Goal: Task Accomplishment & Management: Use online tool/utility

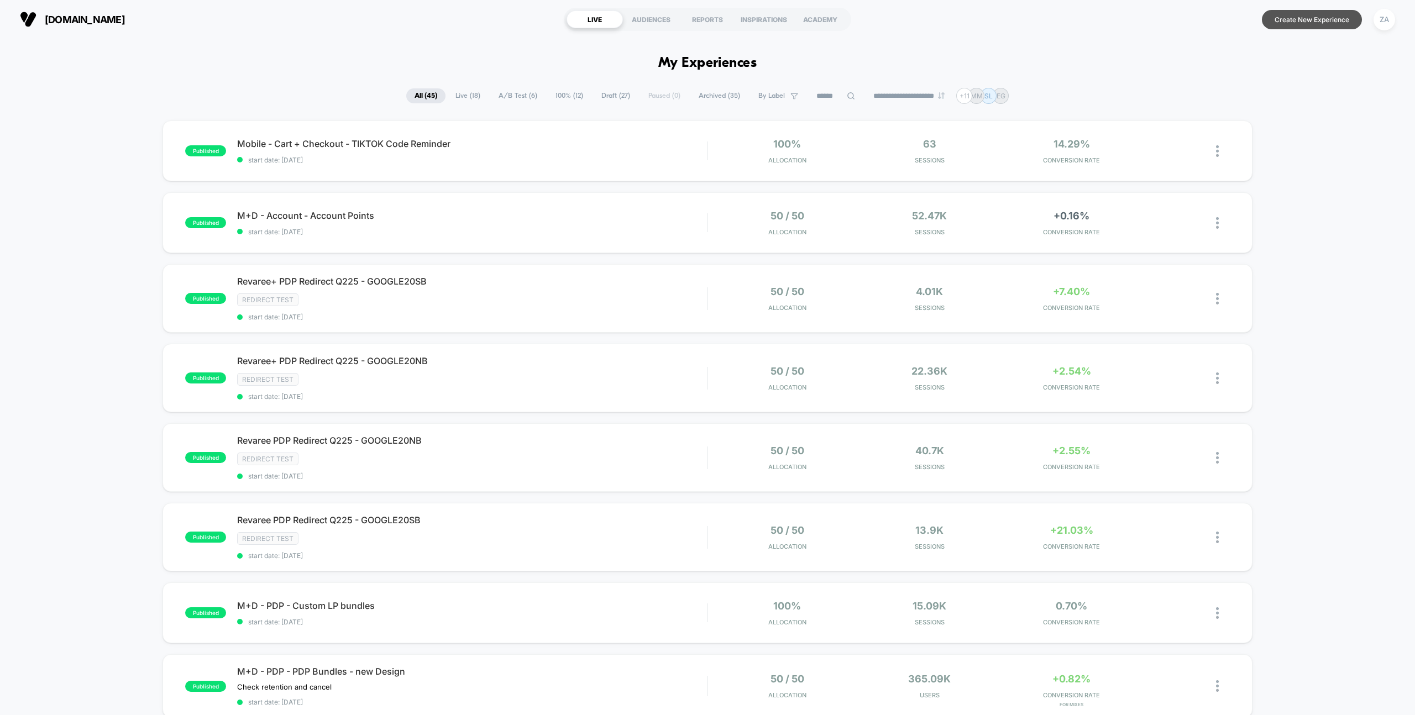
click at [1293, 15] on button "Create New Experience" at bounding box center [1312, 19] width 100 height 19
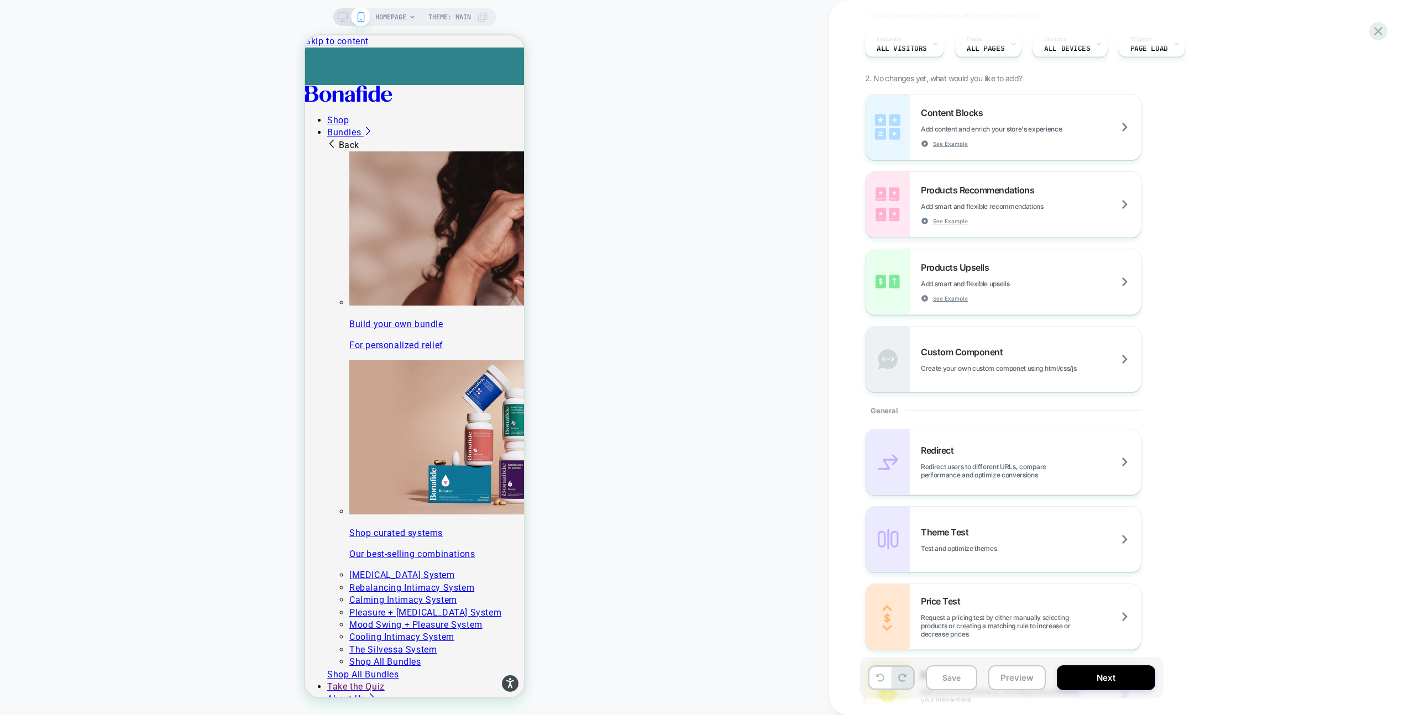
scroll to position [101, 0]
click at [1046, 342] on div "Custom Component Create your own custom componet using html/css/js" at bounding box center [1002, 356] width 275 height 65
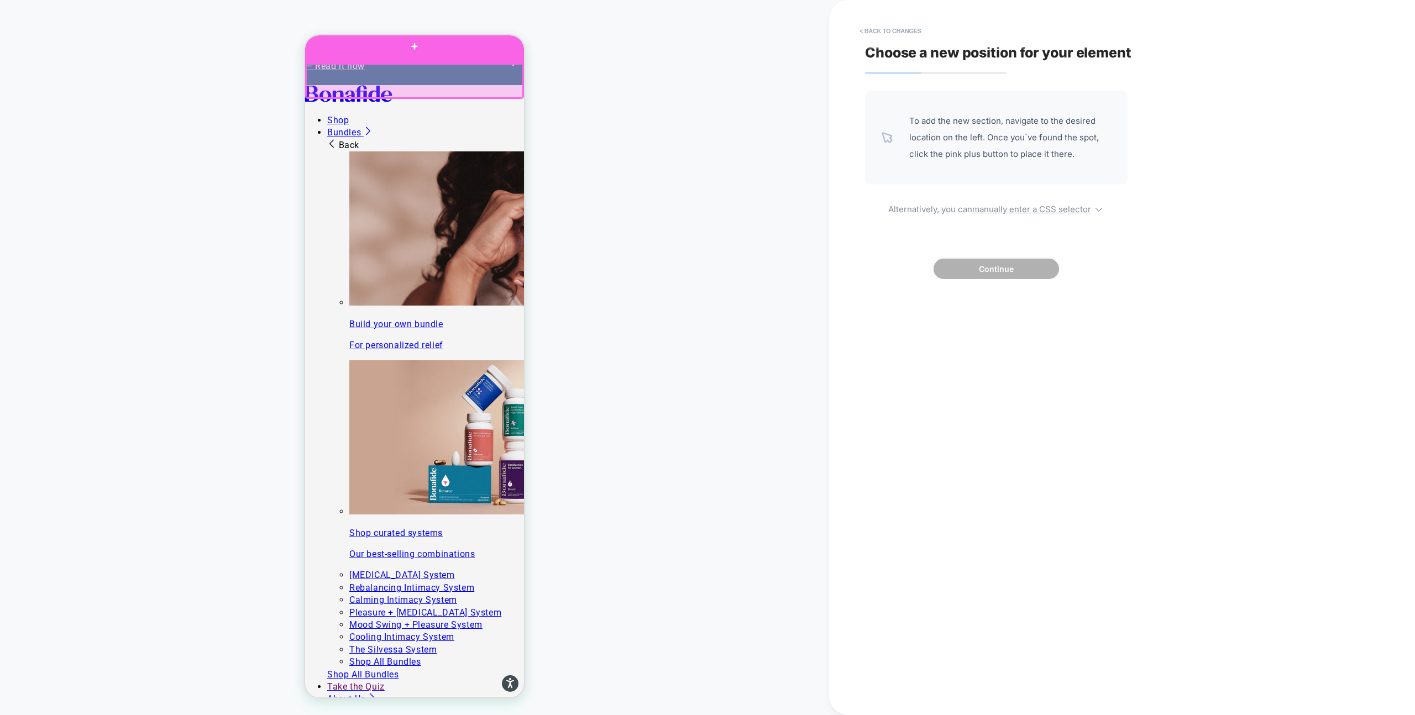
click at [432, 55] on div at bounding box center [414, 46] width 219 height 33
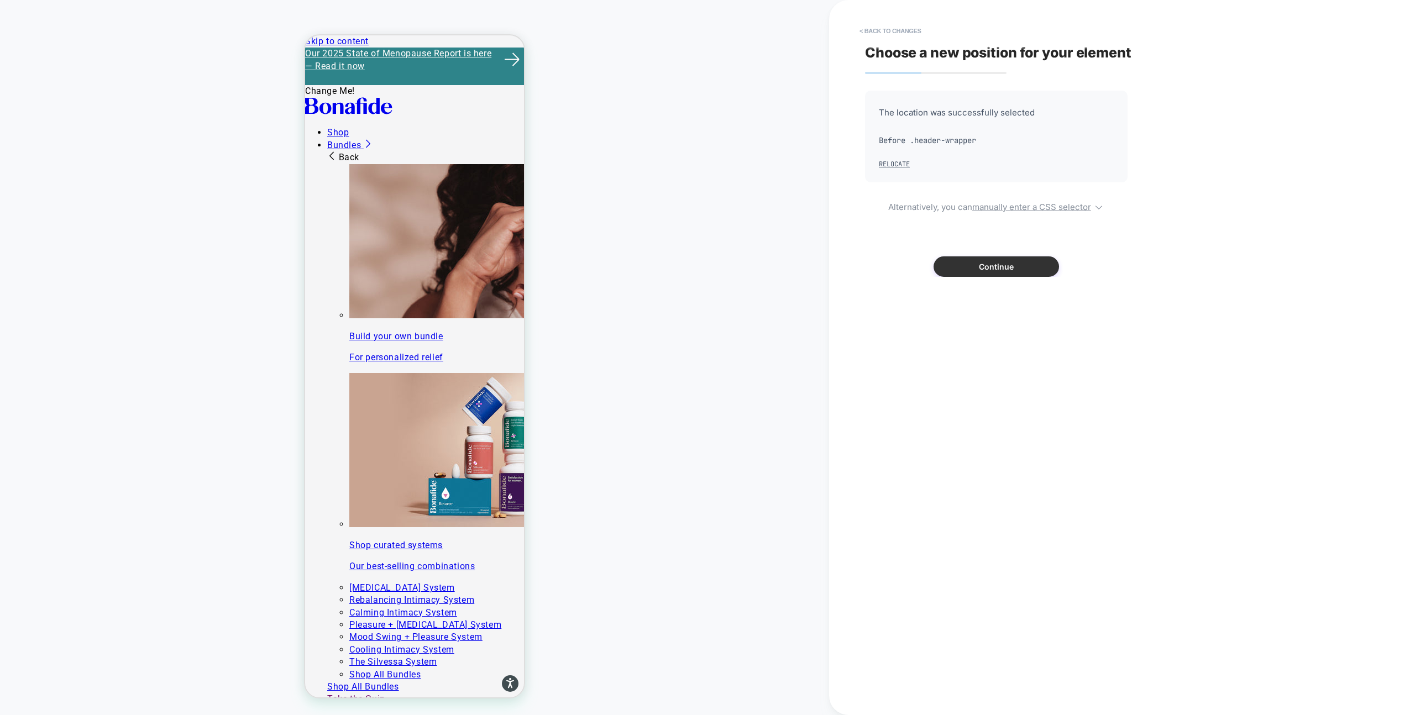
click at [994, 265] on button "Continue" at bounding box center [995, 266] width 125 height 20
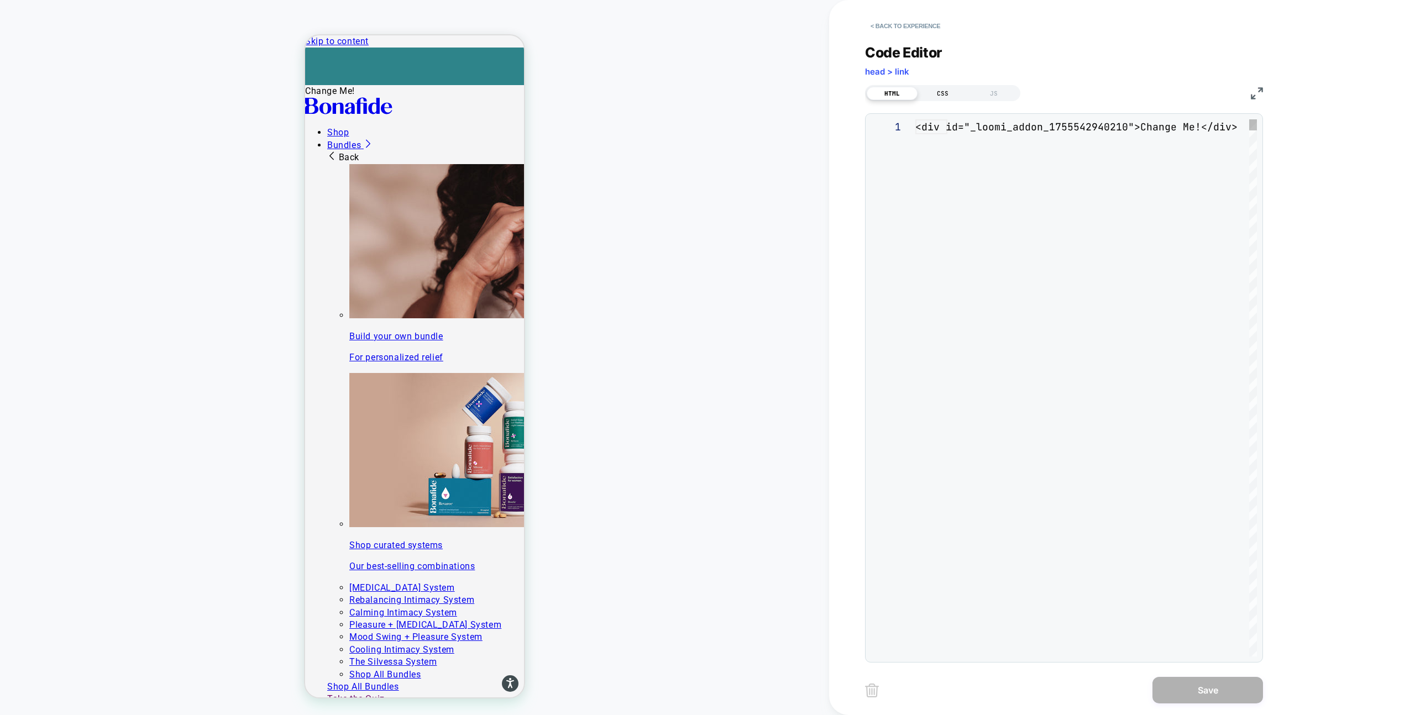
scroll to position [15, 0]
click at [877, 24] on button "< Back to experience" at bounding box center [905, 26] width 81 height 18
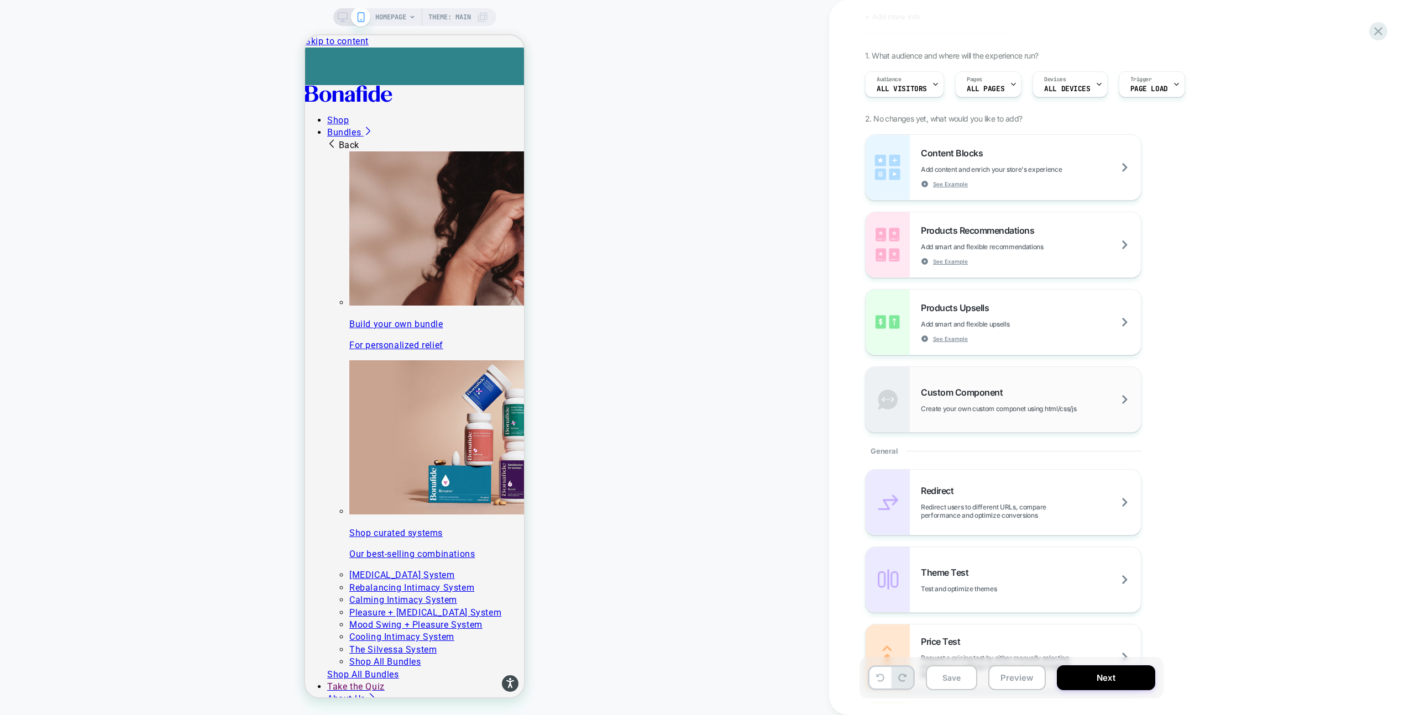
scroll to position [440, 0]
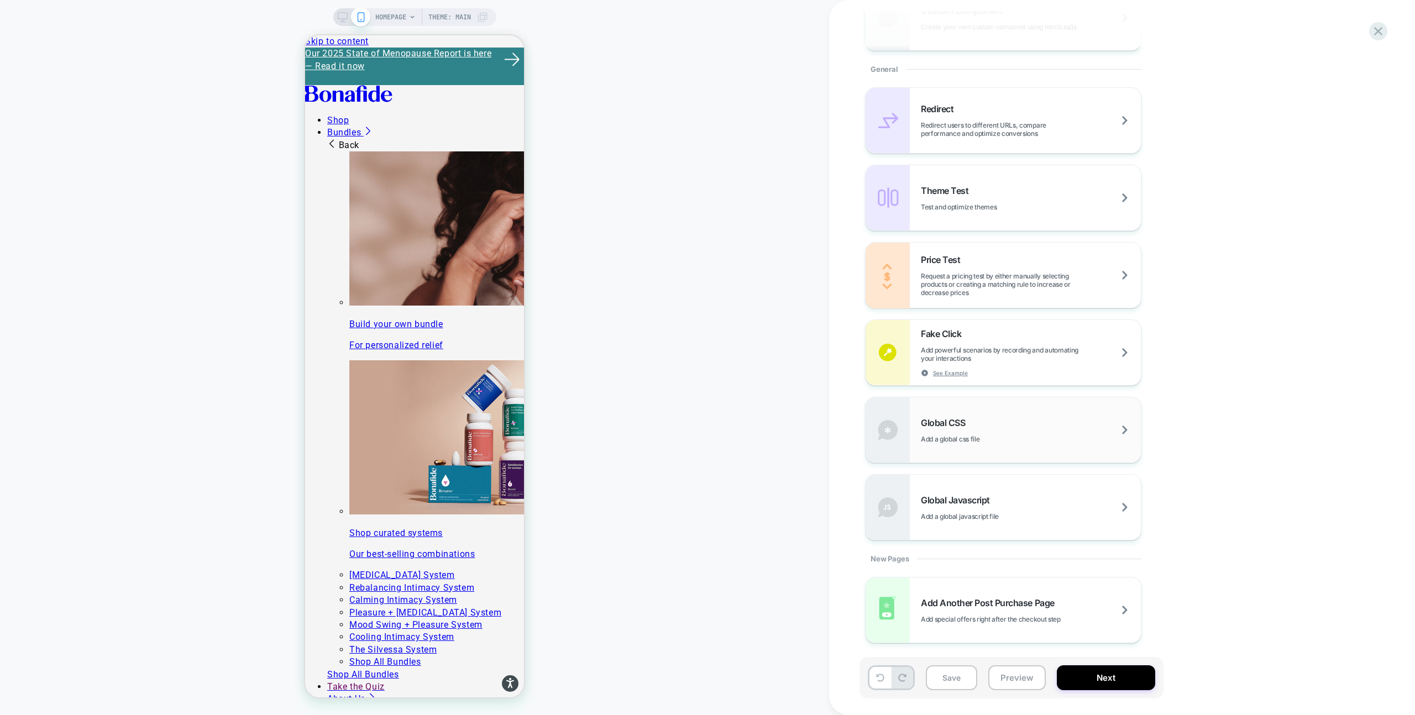
click at [1012, 424] on div "Global CSS Add a global css file" at bounding box center [1031, 430] width 220 height 26
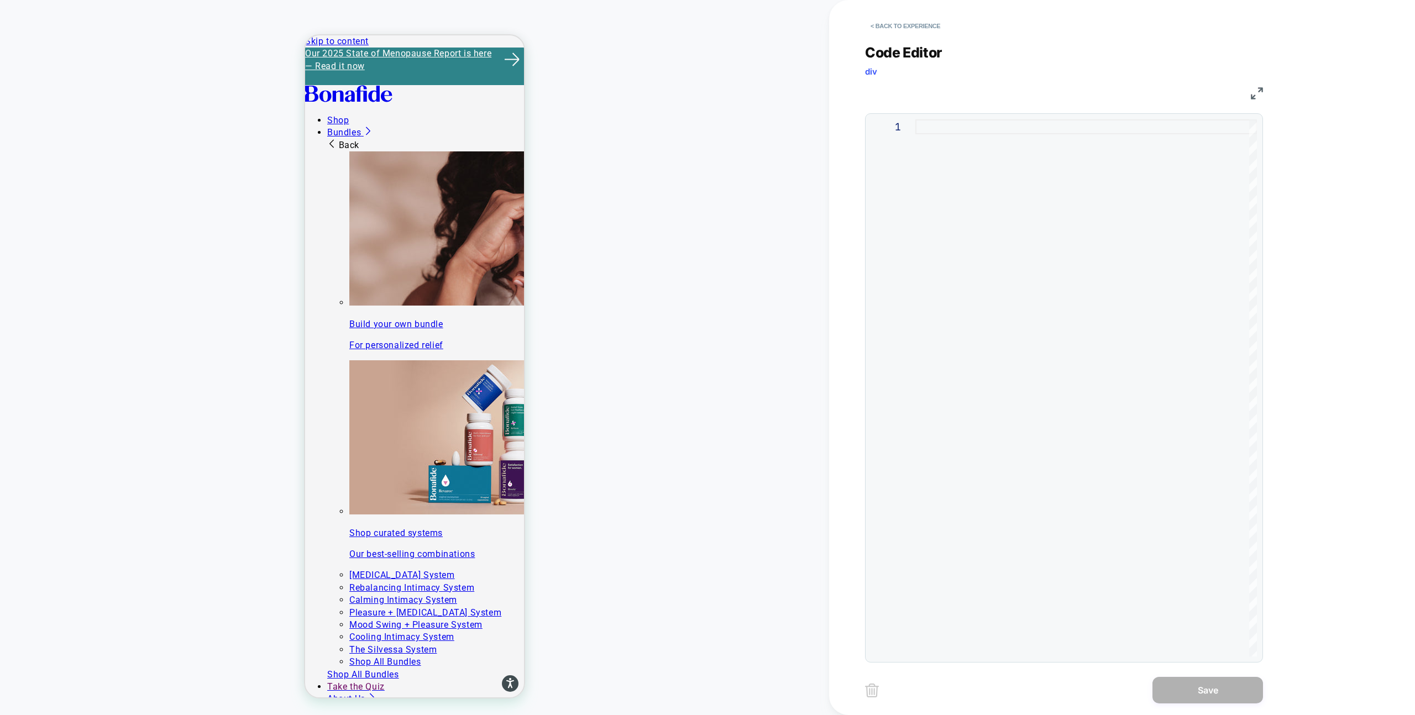
click at [944, 201] on div at bounding box center [1086, 387] width 342 height 537
type textarea "**********"
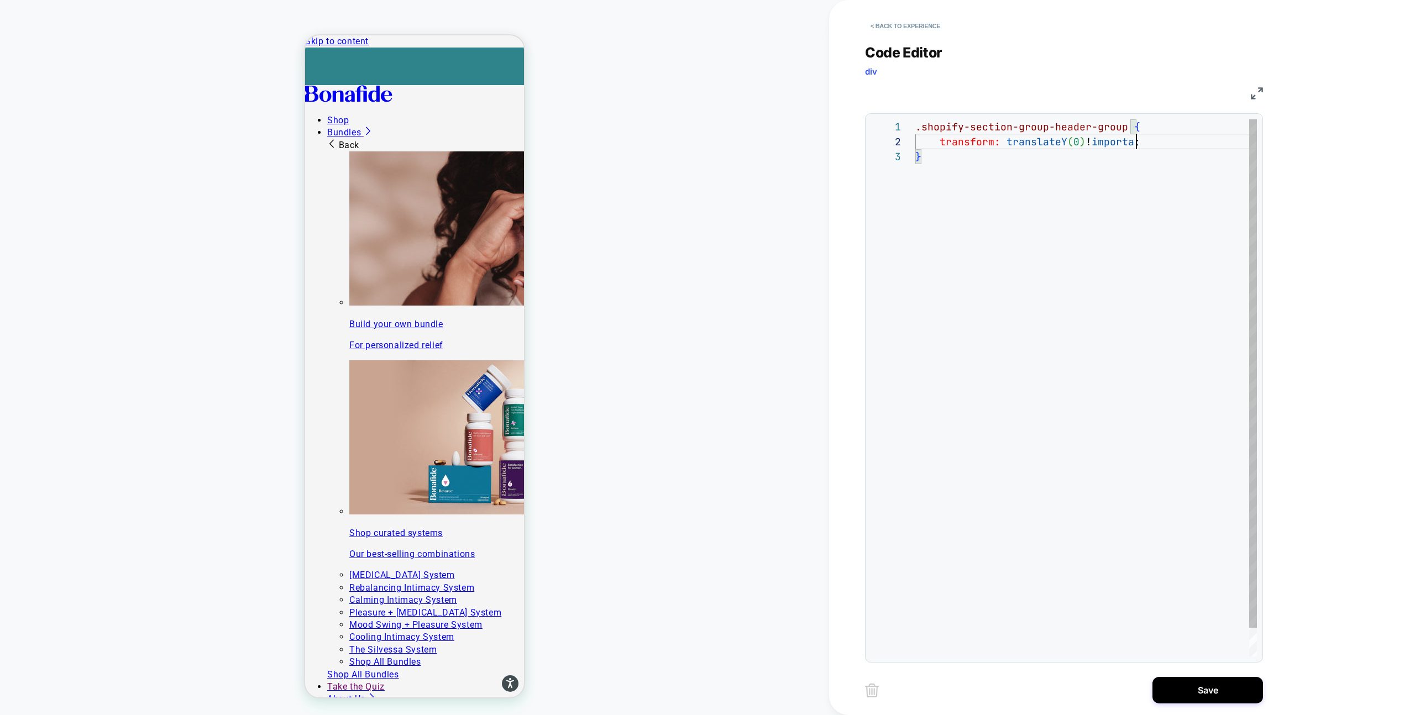
scroll to position [15, 233]
type textarea "**********"
click at [941, 160] on div "@ media screen and ( max-width: 749 px ) { .shopify-section-group-header-group …" at bounding box center [1086, 417] width 342 height 597
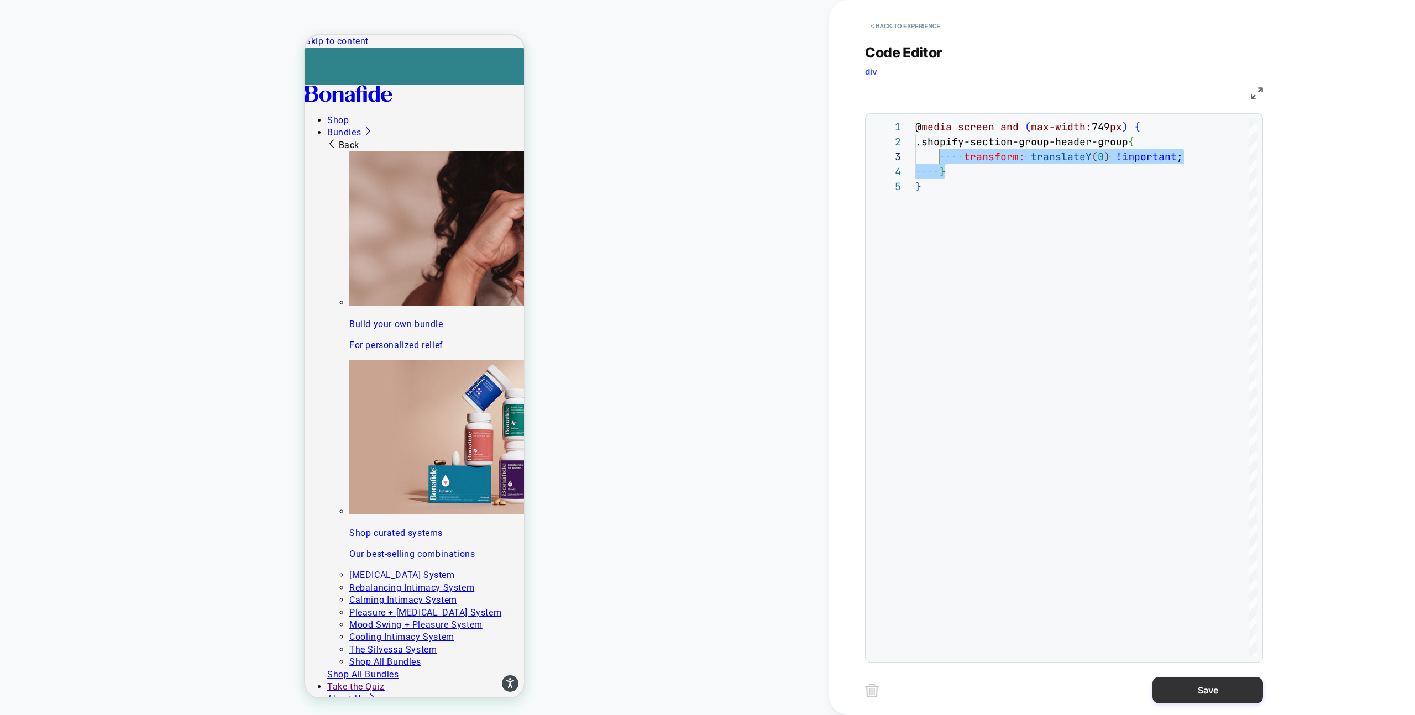
type textarea "**********"
click at [1206, 696] on button "Save" at bounding box center [1207, 690] width 111 height 27
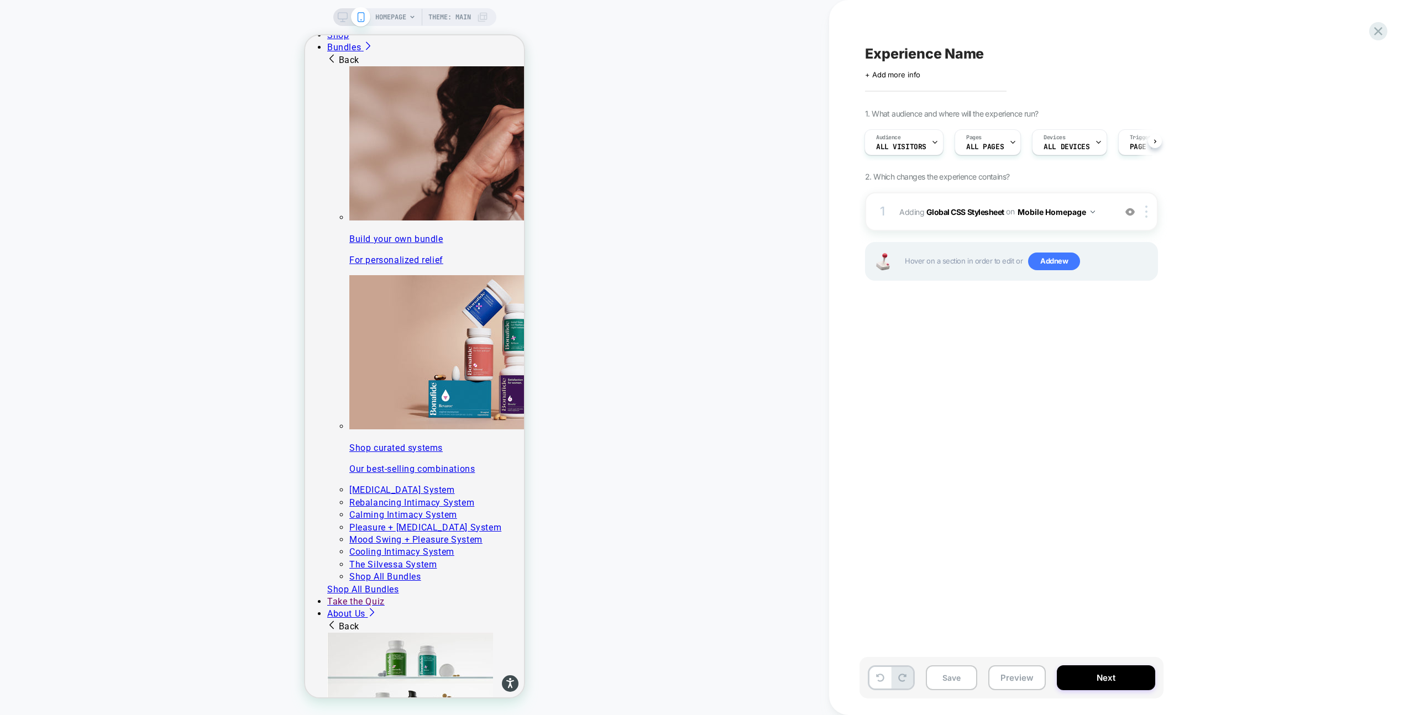
scroll to position [0, 0]
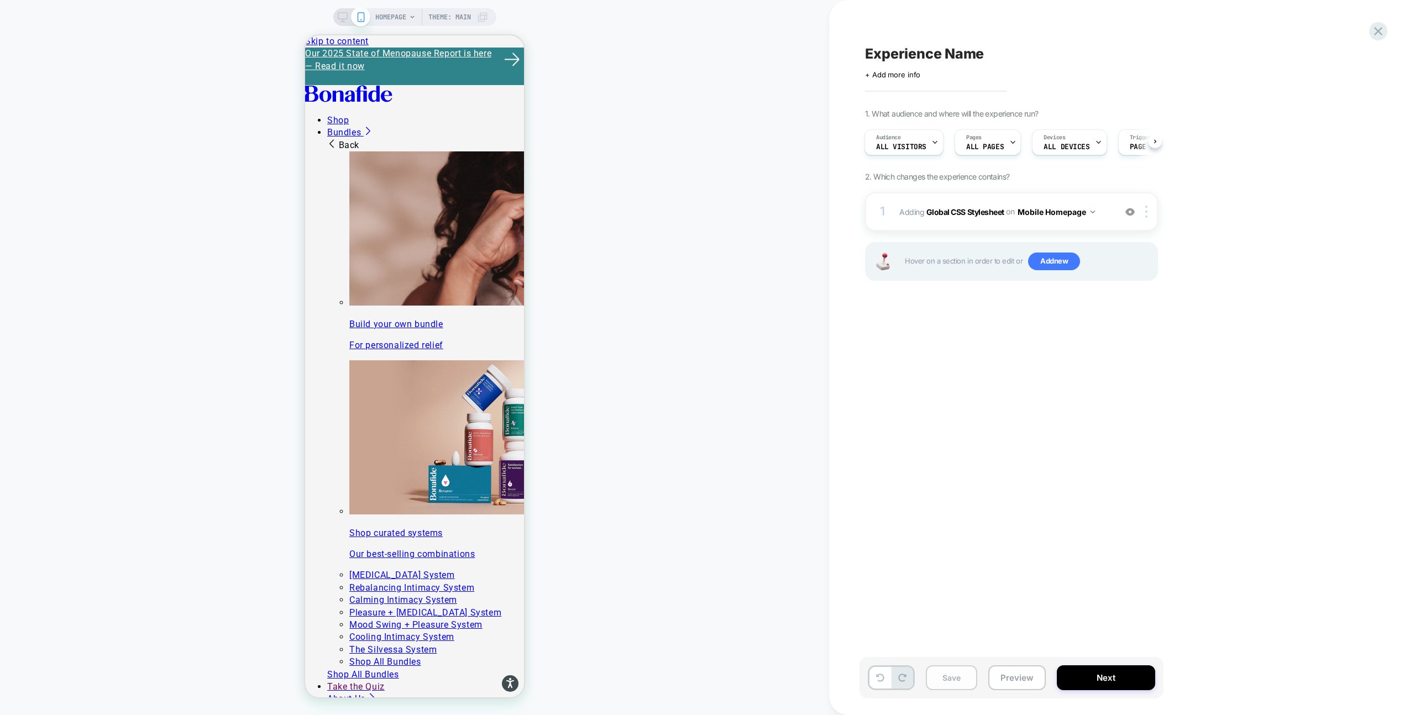
click at [940, 678] on button "Save" at bounding box center [951, 677] width 51 height 25
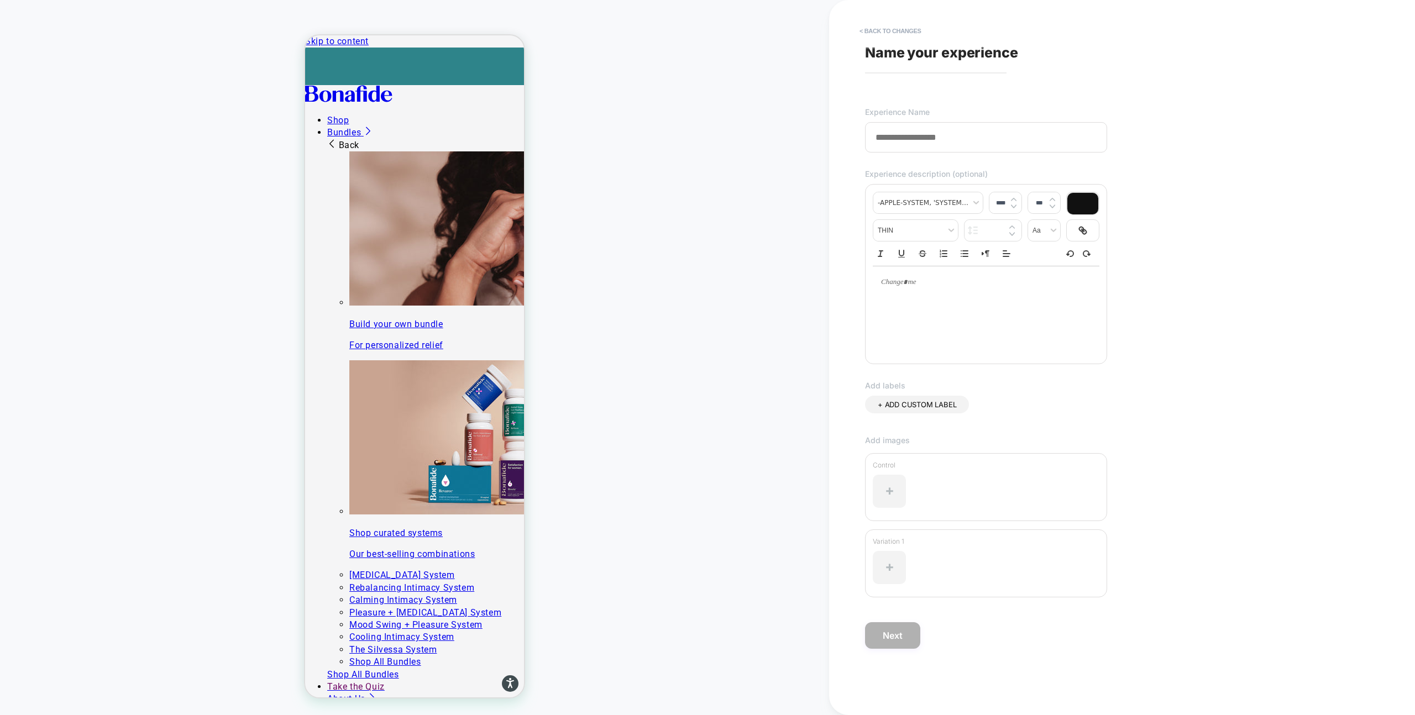
paste input "**********"
type input "**********"
click at [894, 634] on button "Next" at bounding box center [892, 635] width 55 height 27
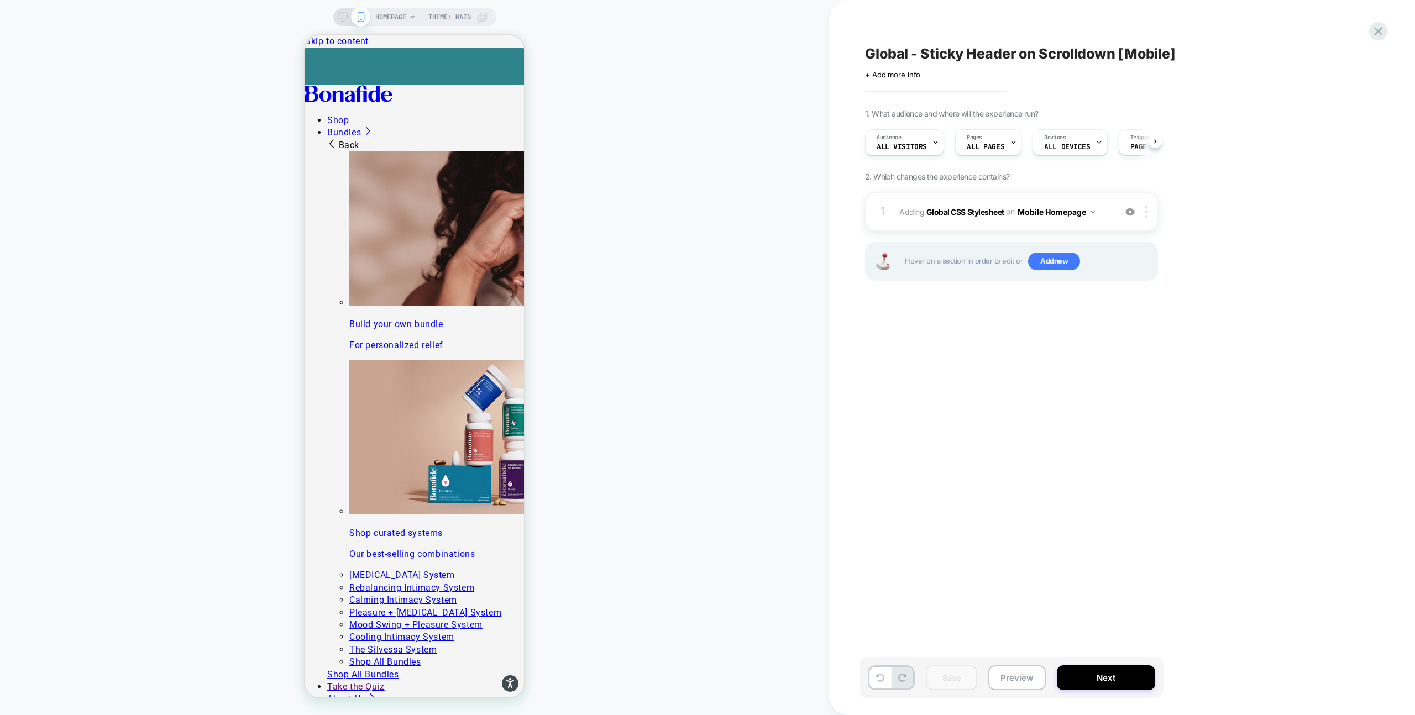
scroll to position [0, 1]
click at [1084, 674] on button "Next" at bounding box center [1106, 677] width 98 height 25
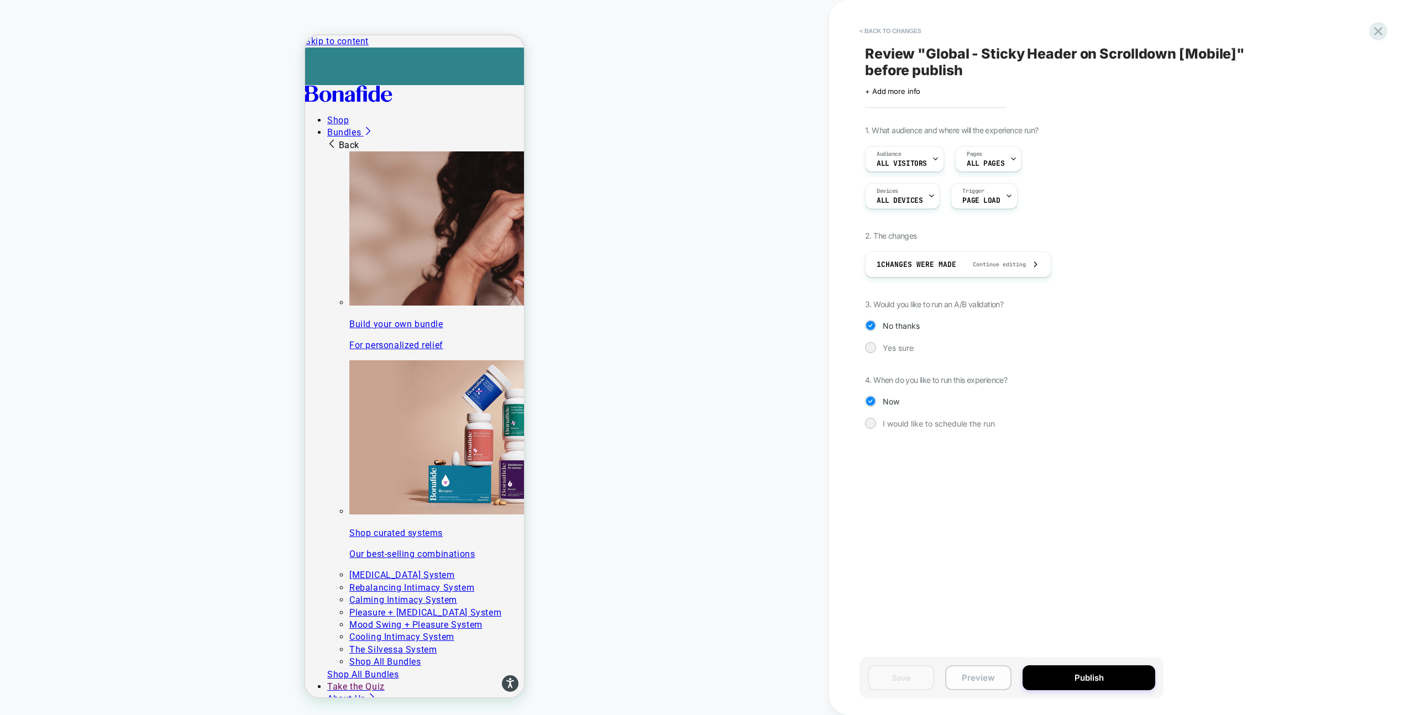
click at [984, 672] on button "Preview" at bounding box center [978, 677] width 66 height 25
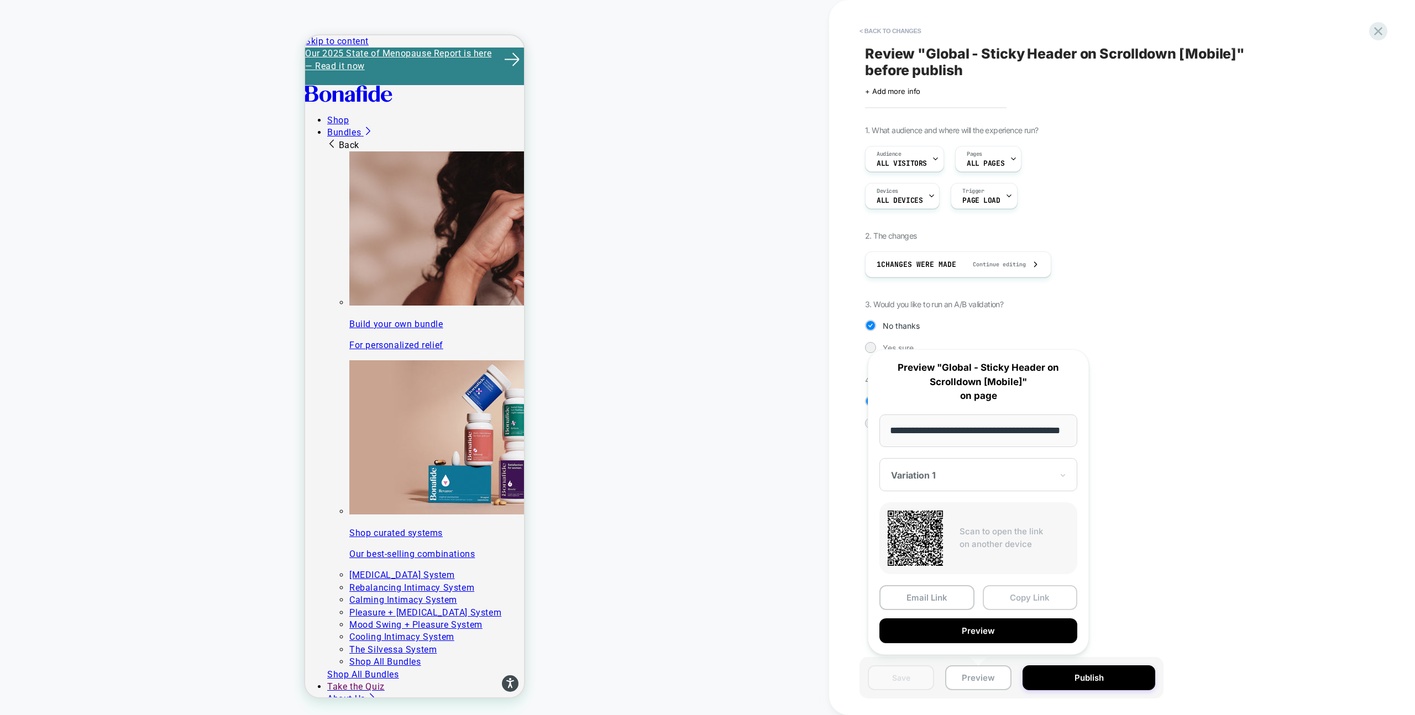
scroll to position [0, 0]
click at [1028, 601] on button "Copy Link" at bounding box center [1030, 597] width 95 height 25
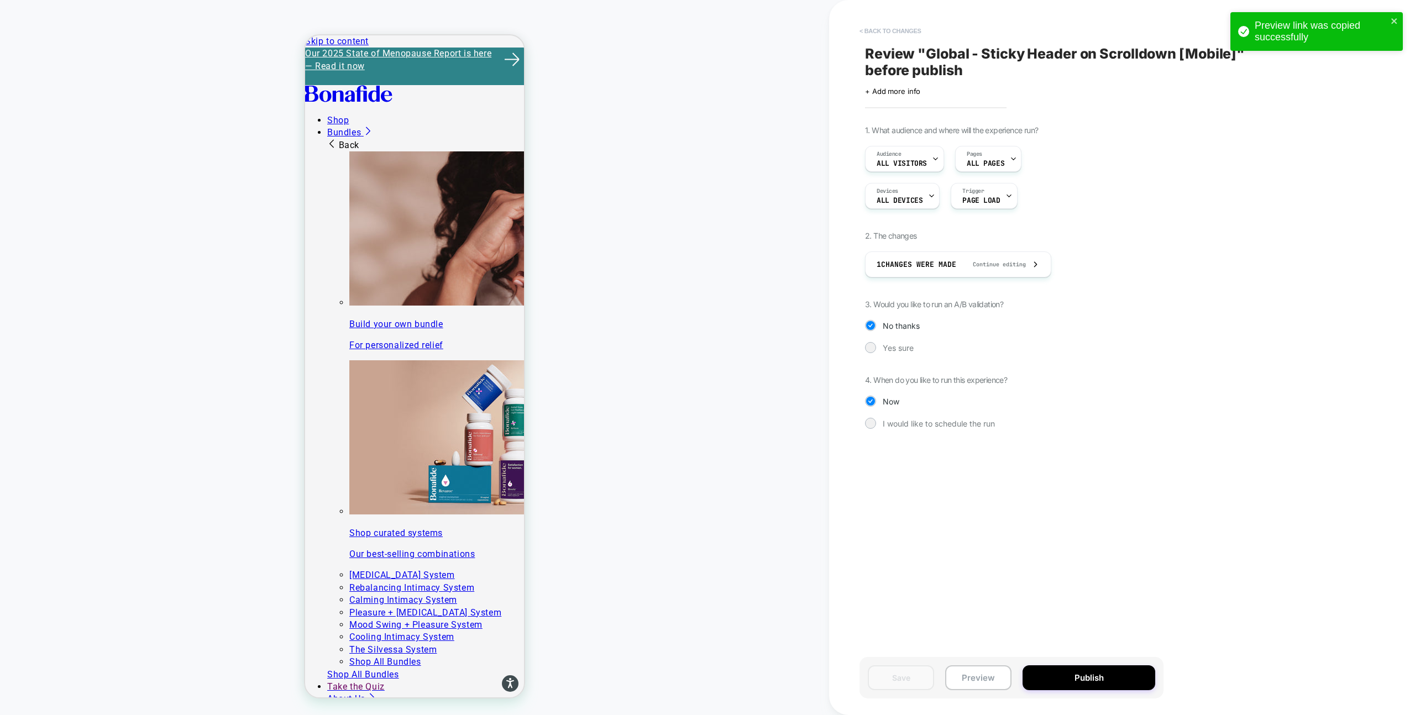
click at [879, 30] on button "< Back to changes" at bounding box center [890, 31] width 73 height 18
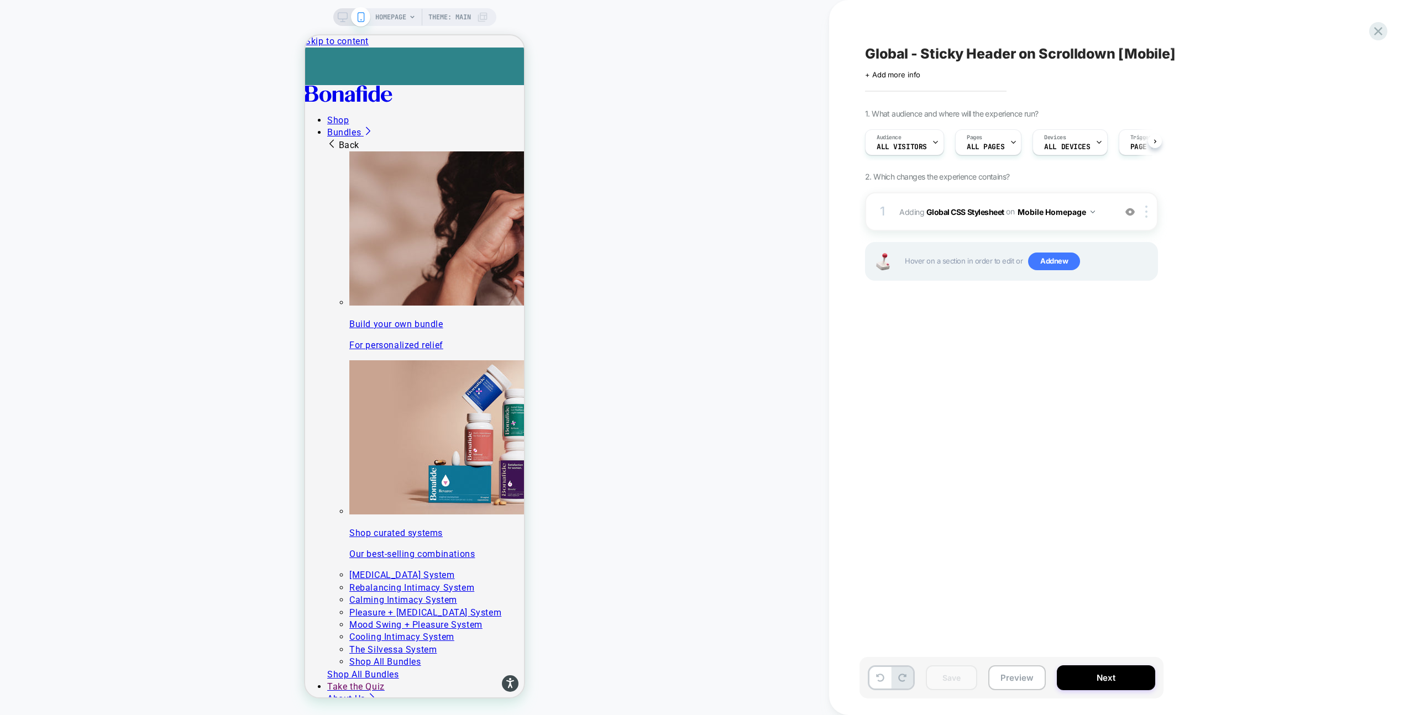
scroll to position [0, 1]
click at [1144, 207] on div at bounding box center [1148, 212] width 18 height 12
click at [1142, 300] on div "Copy to Desktop" at bounding box center [1147, 300] width 98 height 30
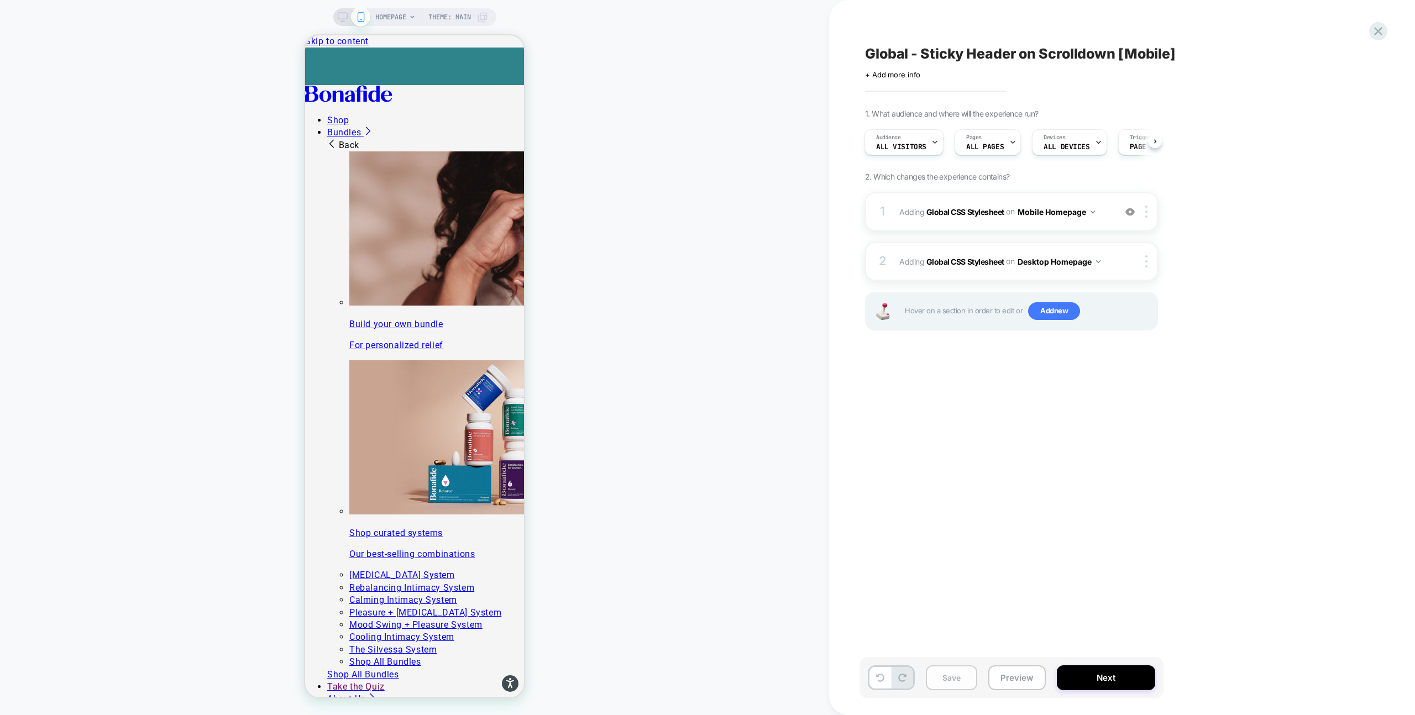
click at [962, 675] on button "Save" at bounding box center [951, 677] width 51 height 25
click at [1012, 683] on button "Preview" at bounding box center [1016, 677] width 57 height 25
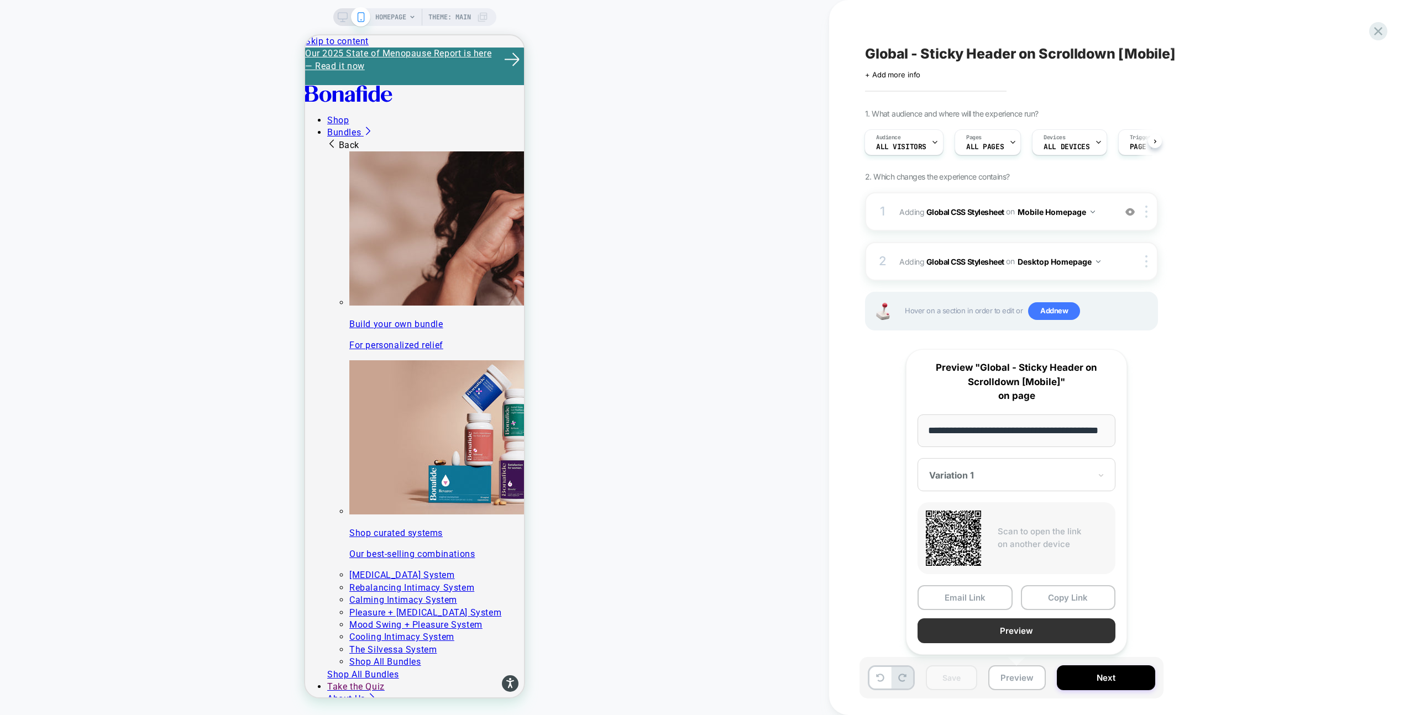
scroll to position [0, 0]
click at [1022, 638] on button "Preview" at bounding box center [1016, 630] width 198 height 25
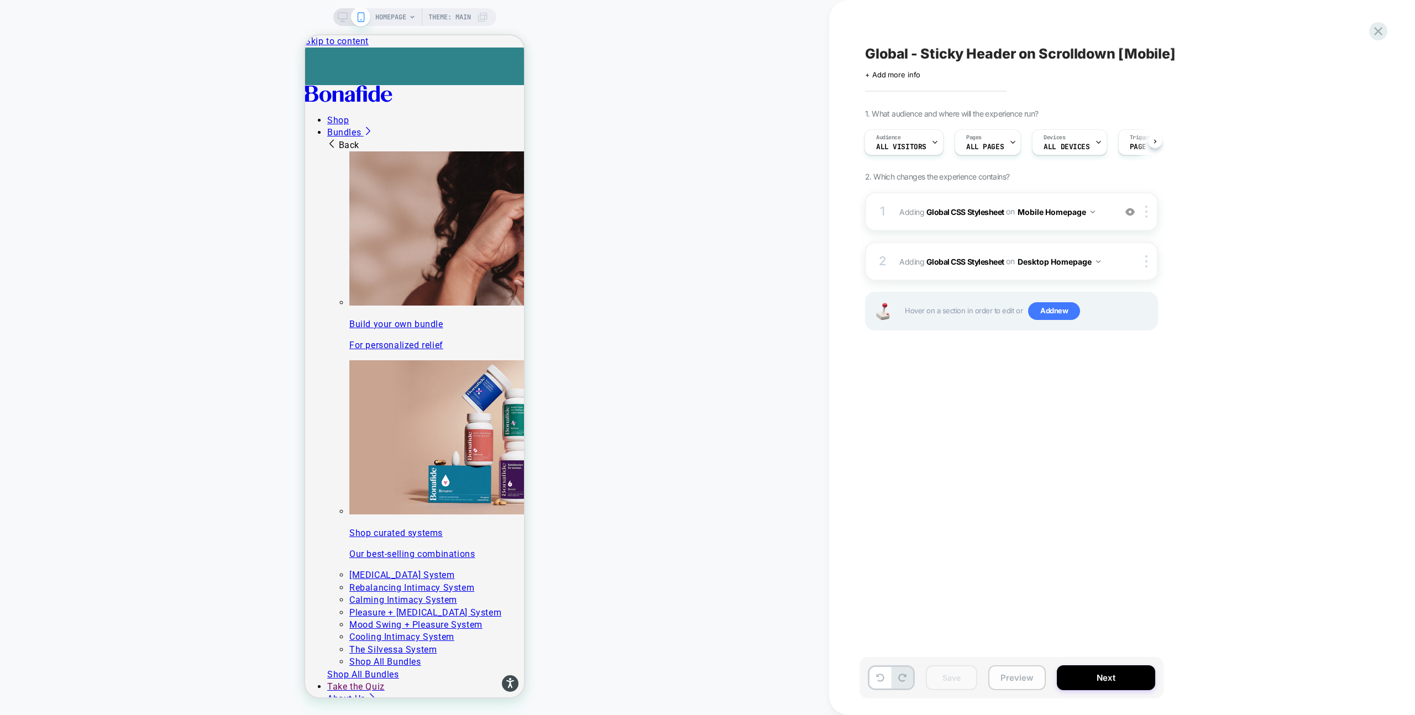
click at [1014, 680] on button "Preview" at bounding box center [1016, 677] width 57 height 25
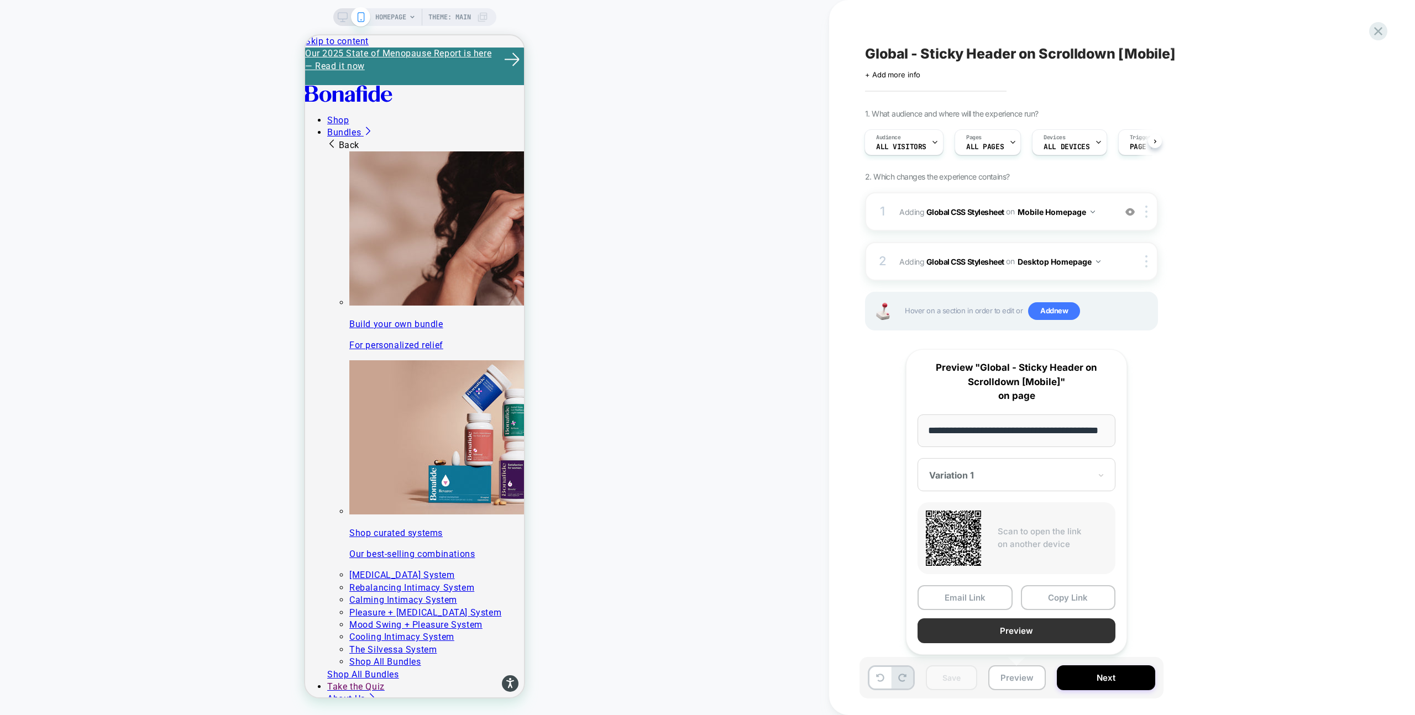
click at [1063, 628] on button "Preview" at bounding box center [1016, 630] width 198 height 25
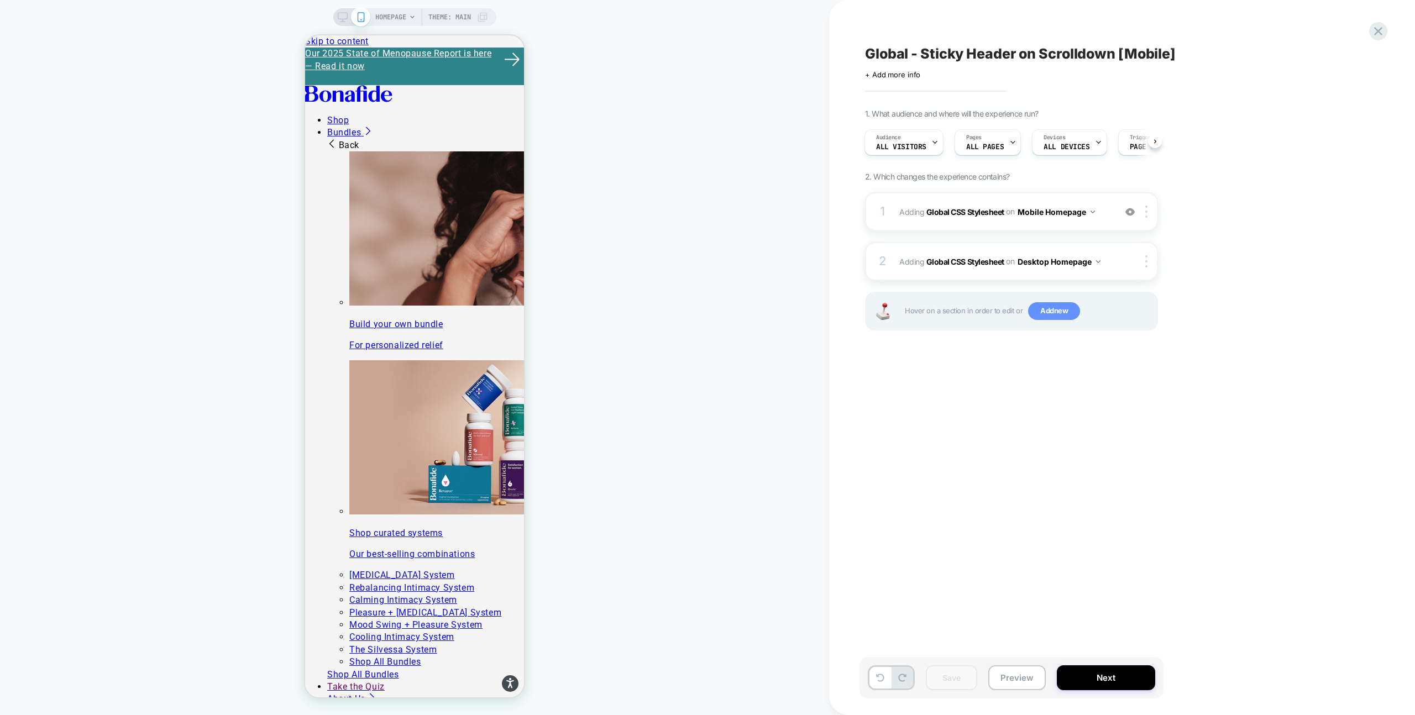
click at [1046, 308] on span "Add new" at bounding box center [1054, 311] width 52 height 18
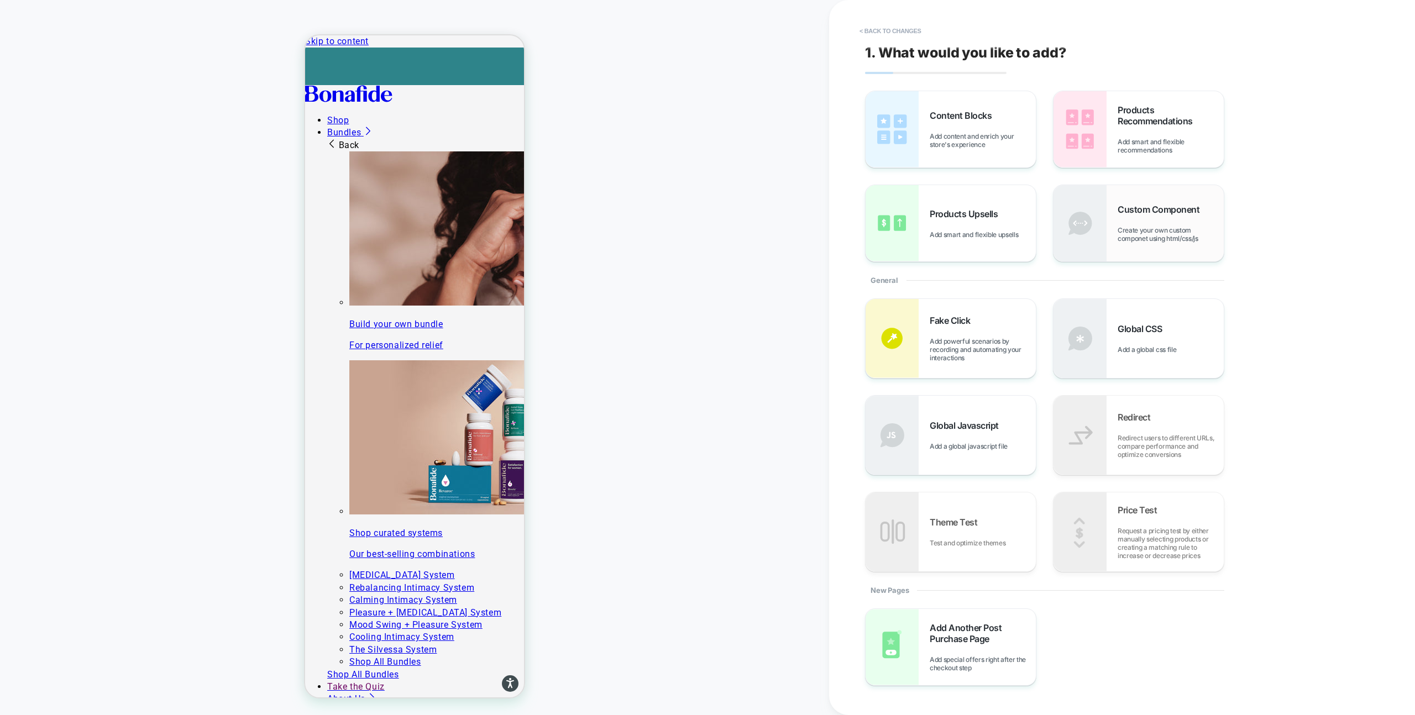
click at [1118, 241] on span "Create your own custom componet using html/css/js" at bounding box center [1170, 234] width 106 height 17
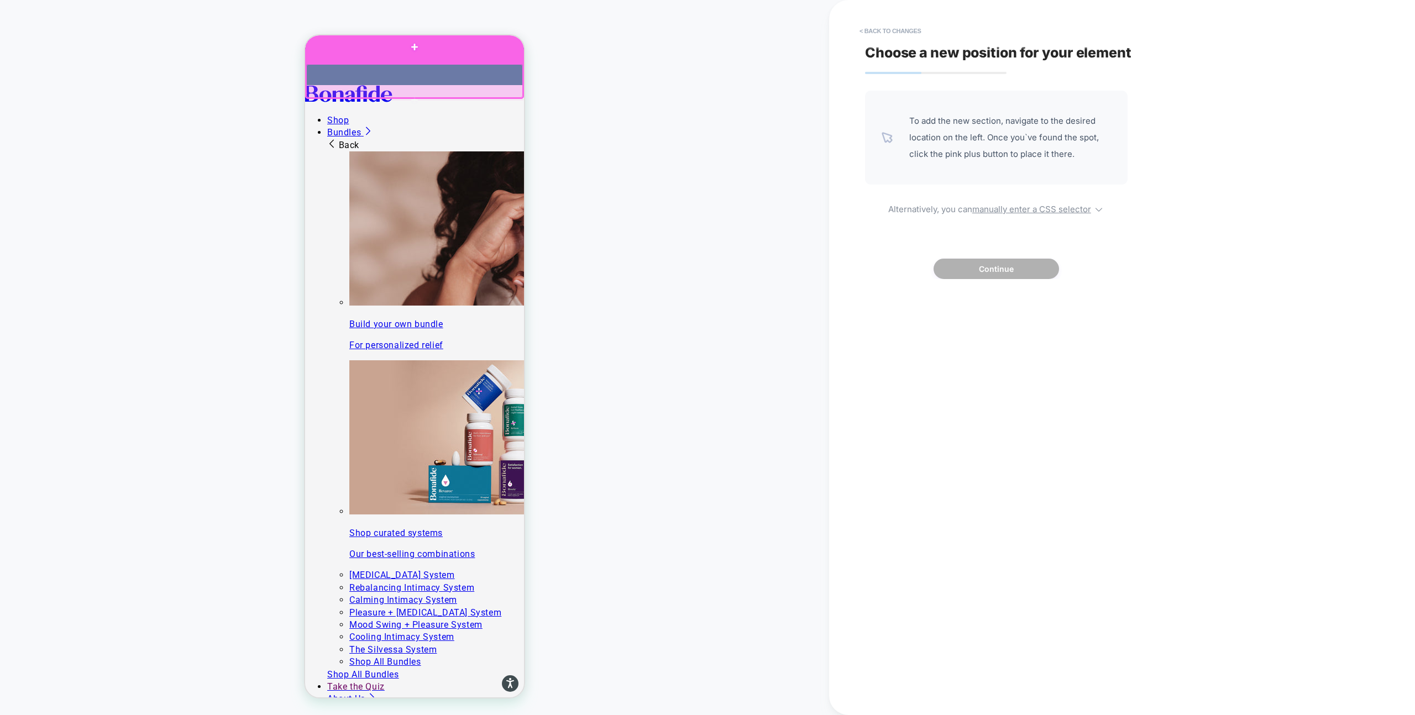
click at [429, 59] on div at bounding box center [414, 47] width 219 height 32
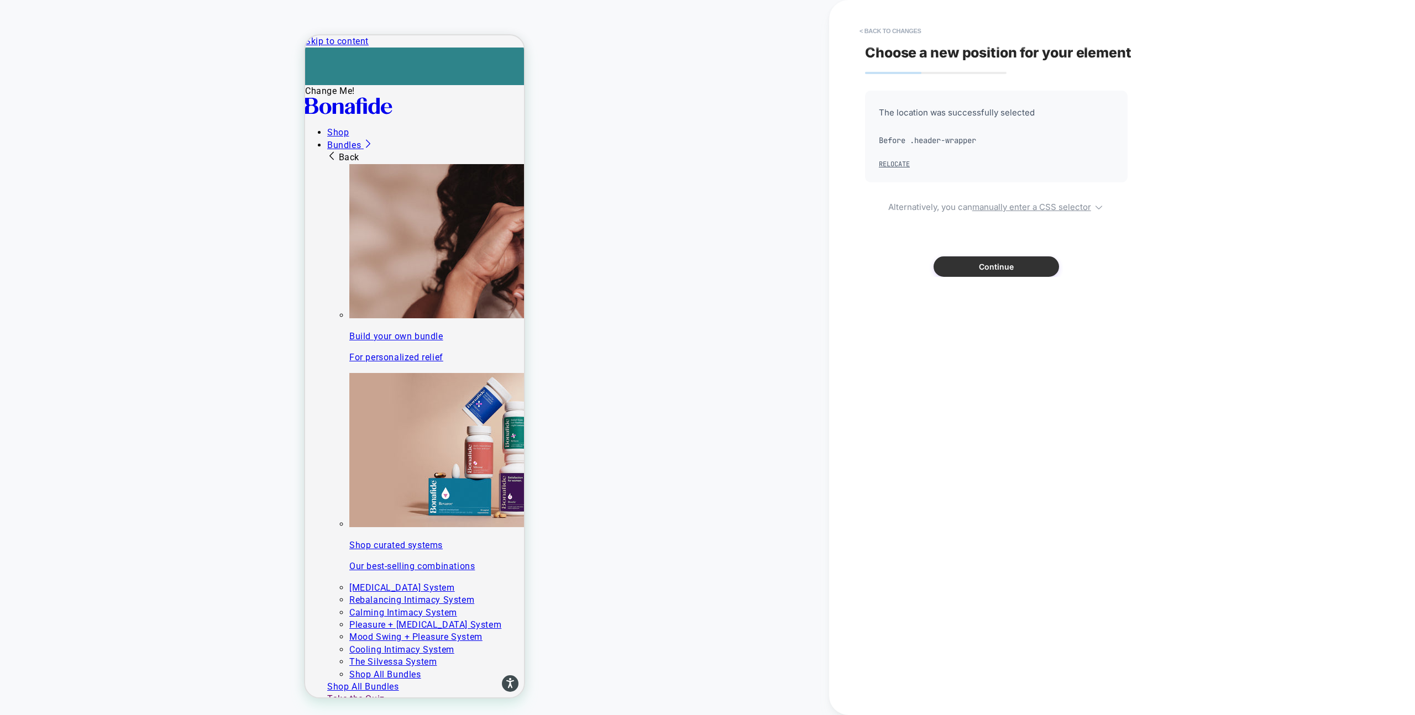
click at [1016, 270] on button "Continue" at bounding box center [995, 266] width 125 height 20
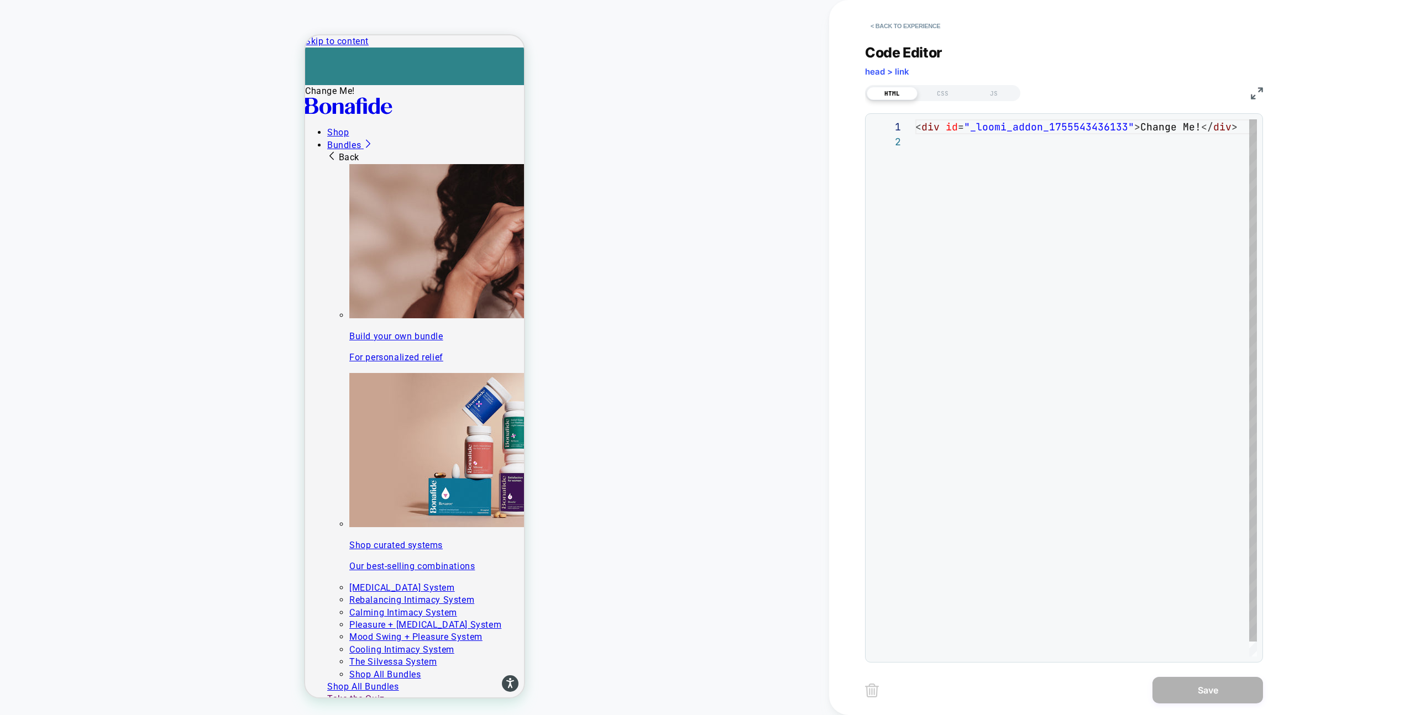
scroll to position [15, 0]
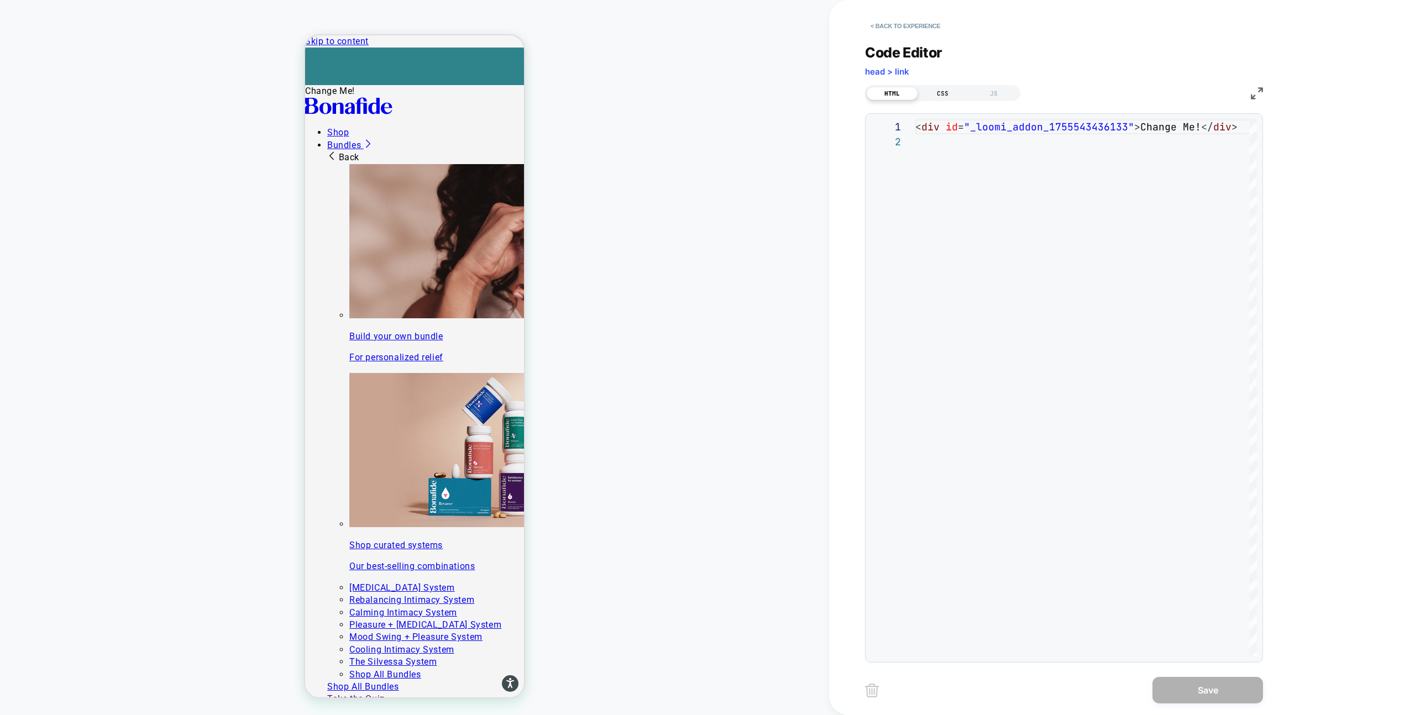
click at [945, 96] on div "CSS" at bounding box center [942, 93] width 51 height 13
click at [897, 94] on div "HTML" at bounding box center [892, 93] width 51 height 13
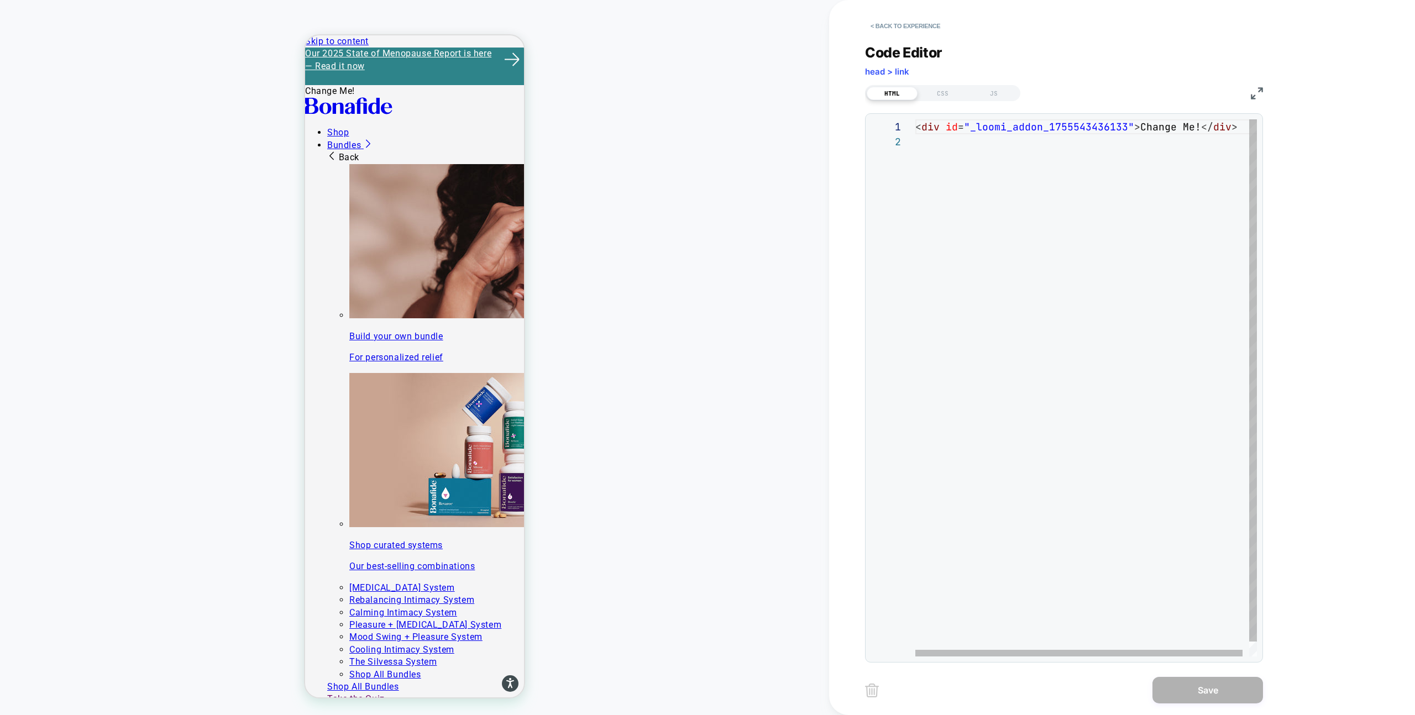
click at [947, 142] on div "< div id = "_loomi_addon_1755543436133" > Change Me! </ div >" at bounding box center [1089, 395] width 348 height 552
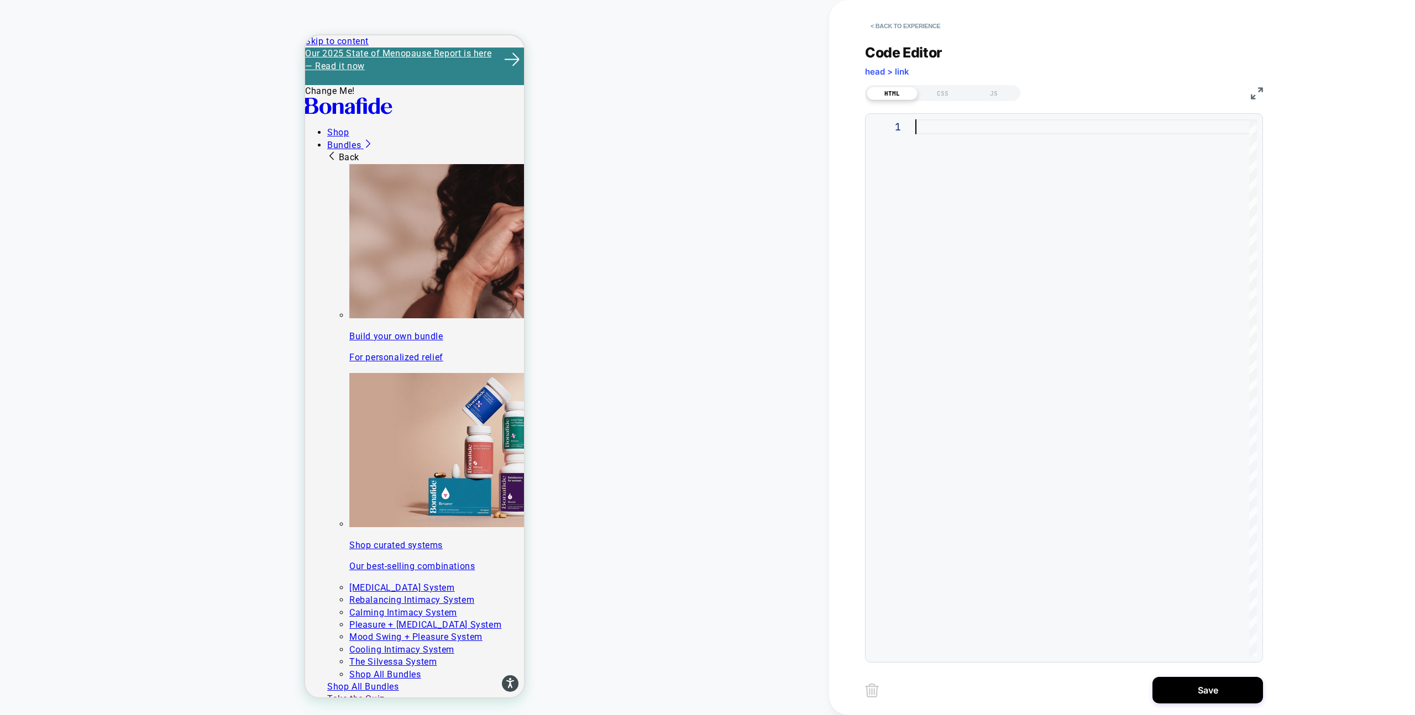
type textarea "*********"
click at [948, 92] on div "CSS" at bounding box center [942, 93] width 51 height 13
click at [952, 172] on div at bounding box center [1086, 387] width 342 height 537
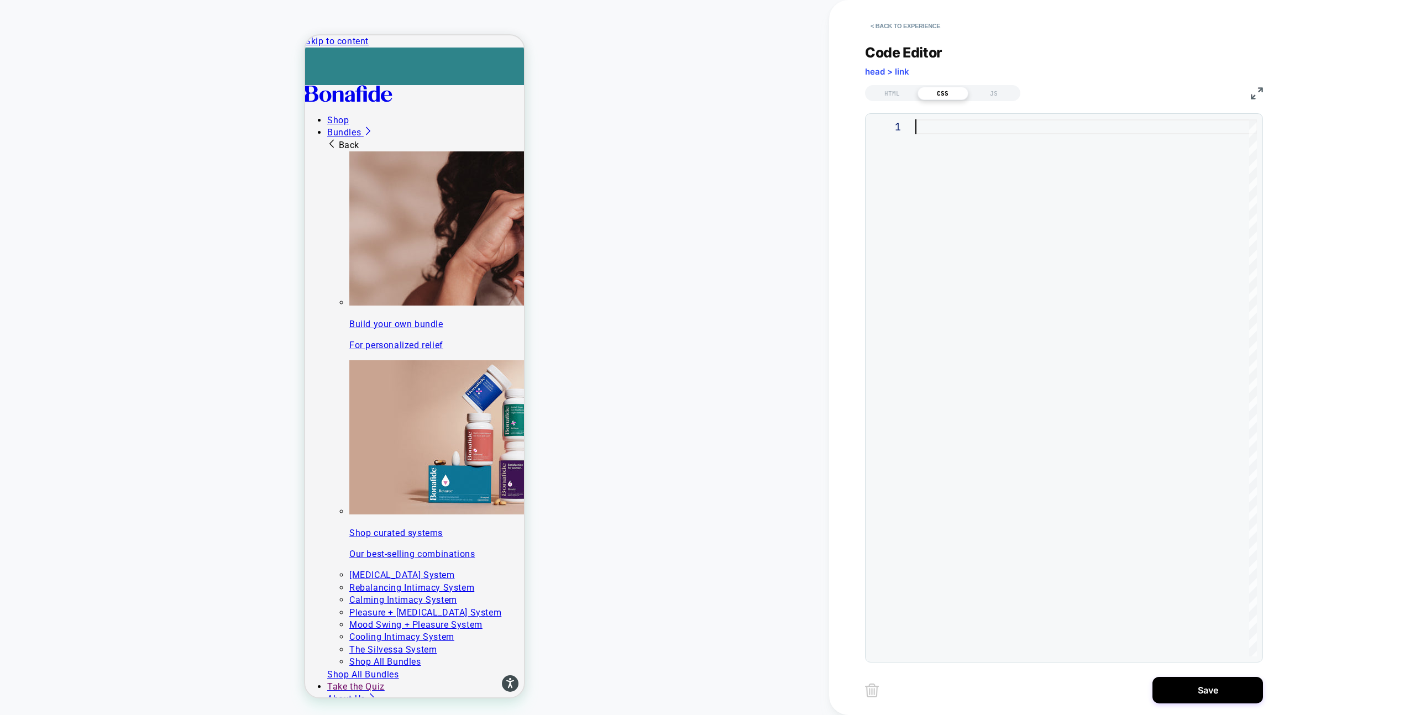
type textarea "**********"
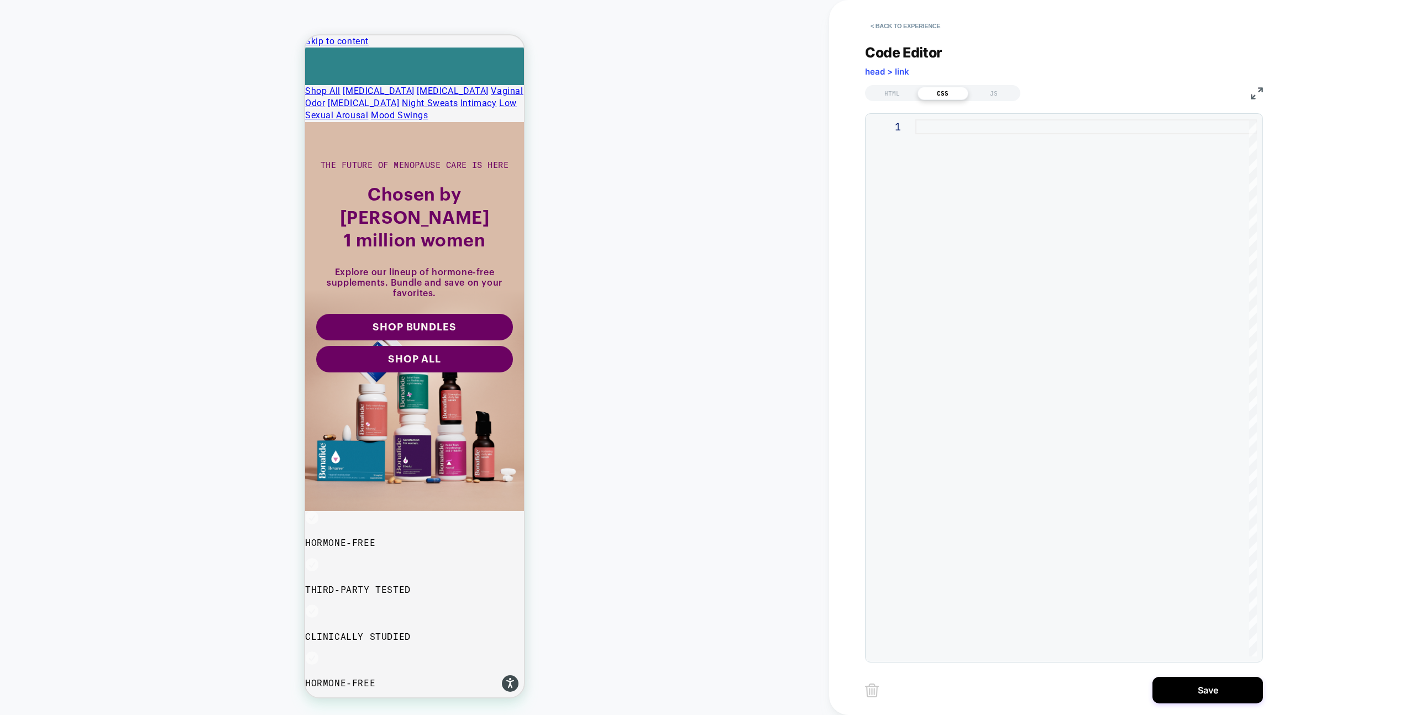
click at [997, 202] on div at bounding box center [1086, 387] width 342 height 537
type textarea "**********"
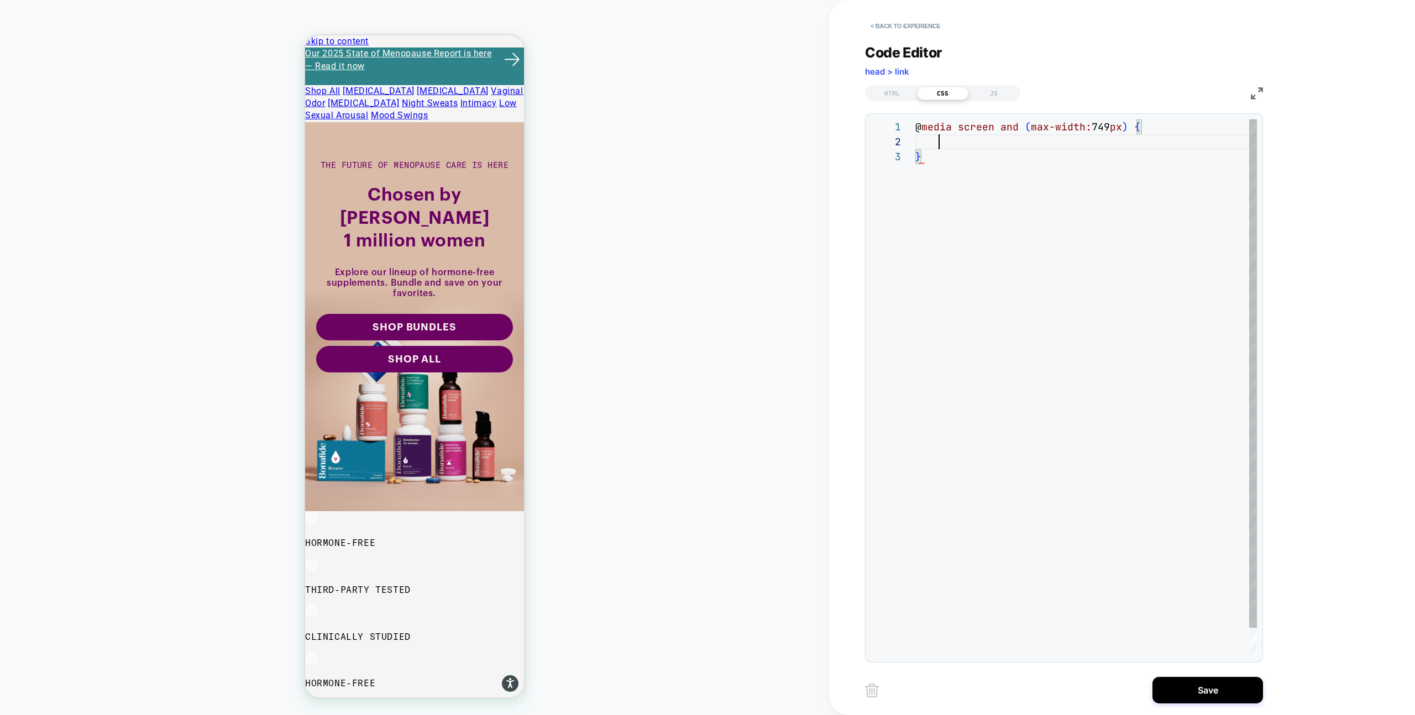
scroll to position [45, 6]
click at [916, 177] on div "@ media screen and ( max-width: 749 px ) { .shopify-section-group-header-group …" at bounding box center [1086, 417] width 342 height 597
click at [955, 161] on div "@ media screen and ( max-width: 749 px ) { .shopify-section-group-header-group …" at bounding box center [1086, 417] width 342 height 597
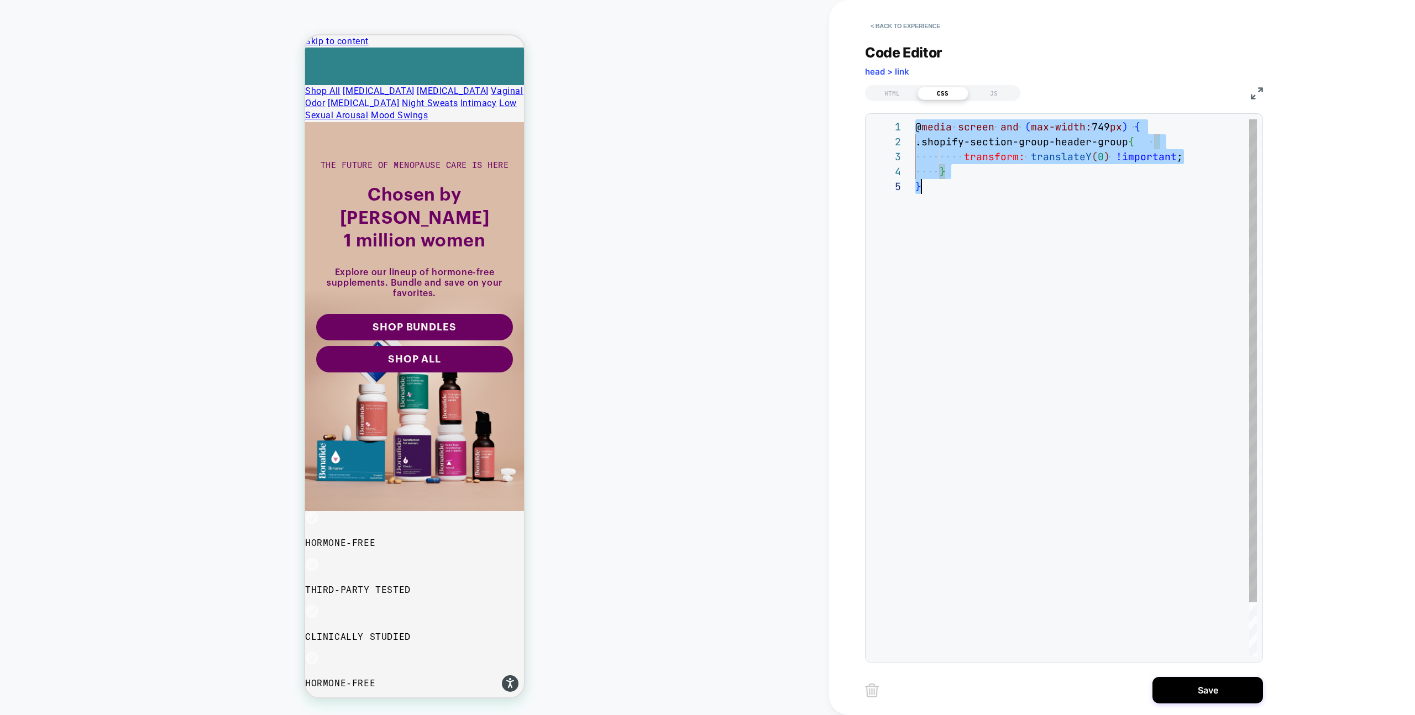
scroll to position [0, 6]
click at [1080, 281] on div "@ media screen and ( max-width: 749 px ) { .shopify-section-group-header-group …" at bounding box center [1086, 417] width 342 height 597
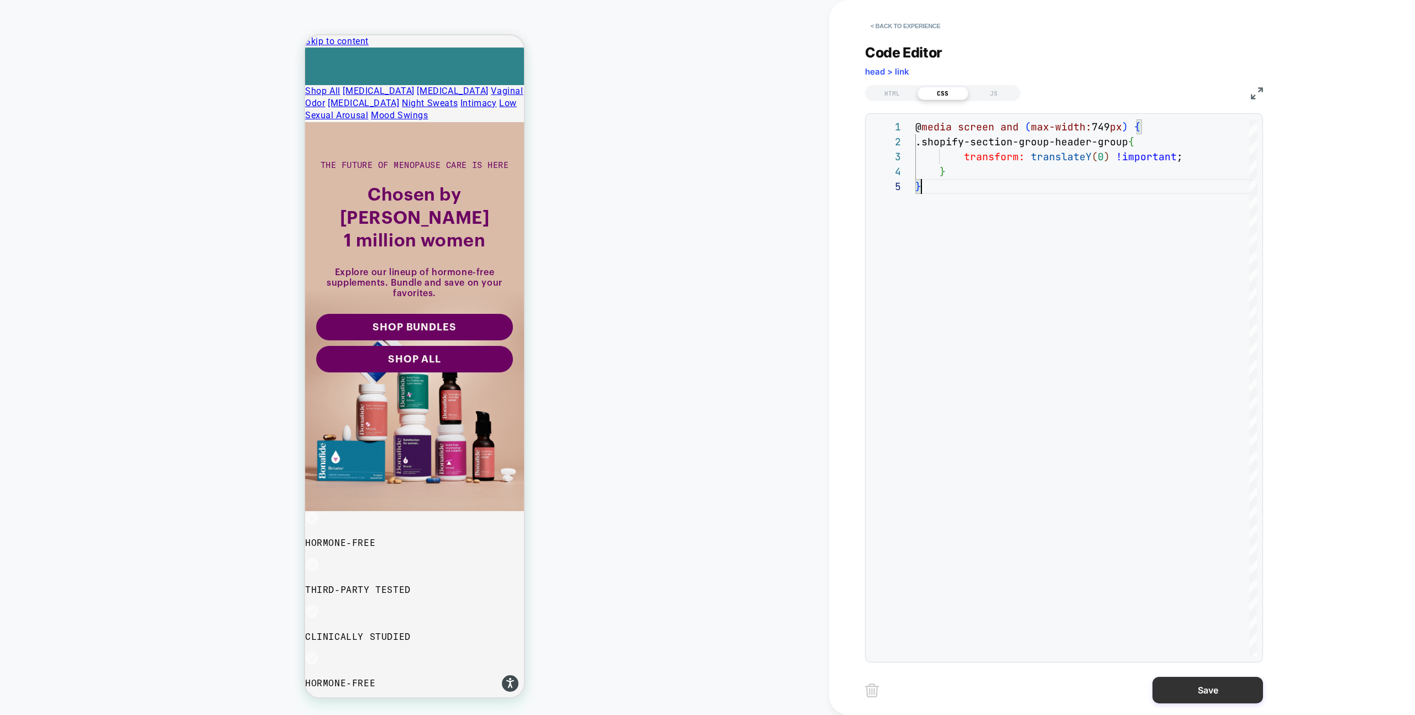
type textarea "**********"
click at [1201, 694] on button "Save" at bounding box center [1207, 690] width 111 height 27
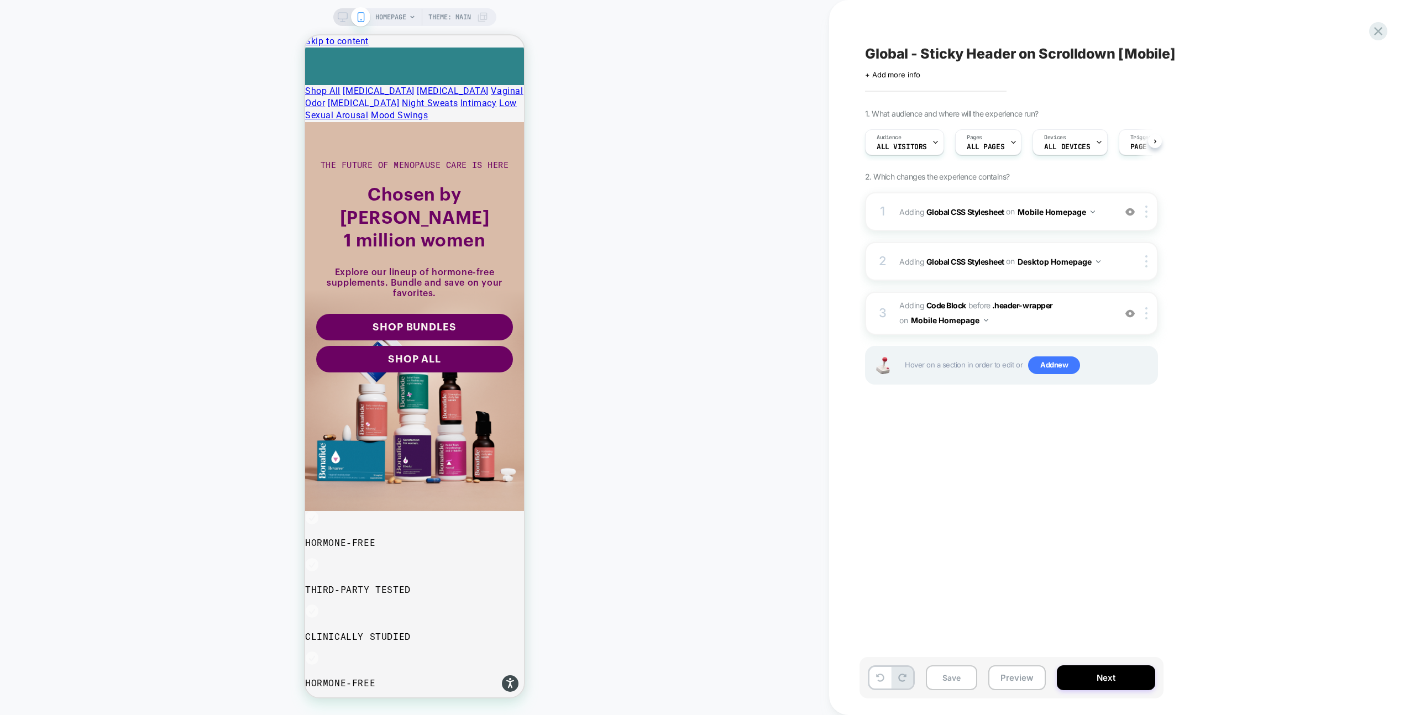
scroll to position [0, 1]
click at [1145, 313] on img at bounding box center [1146, 313] width 2 height 12
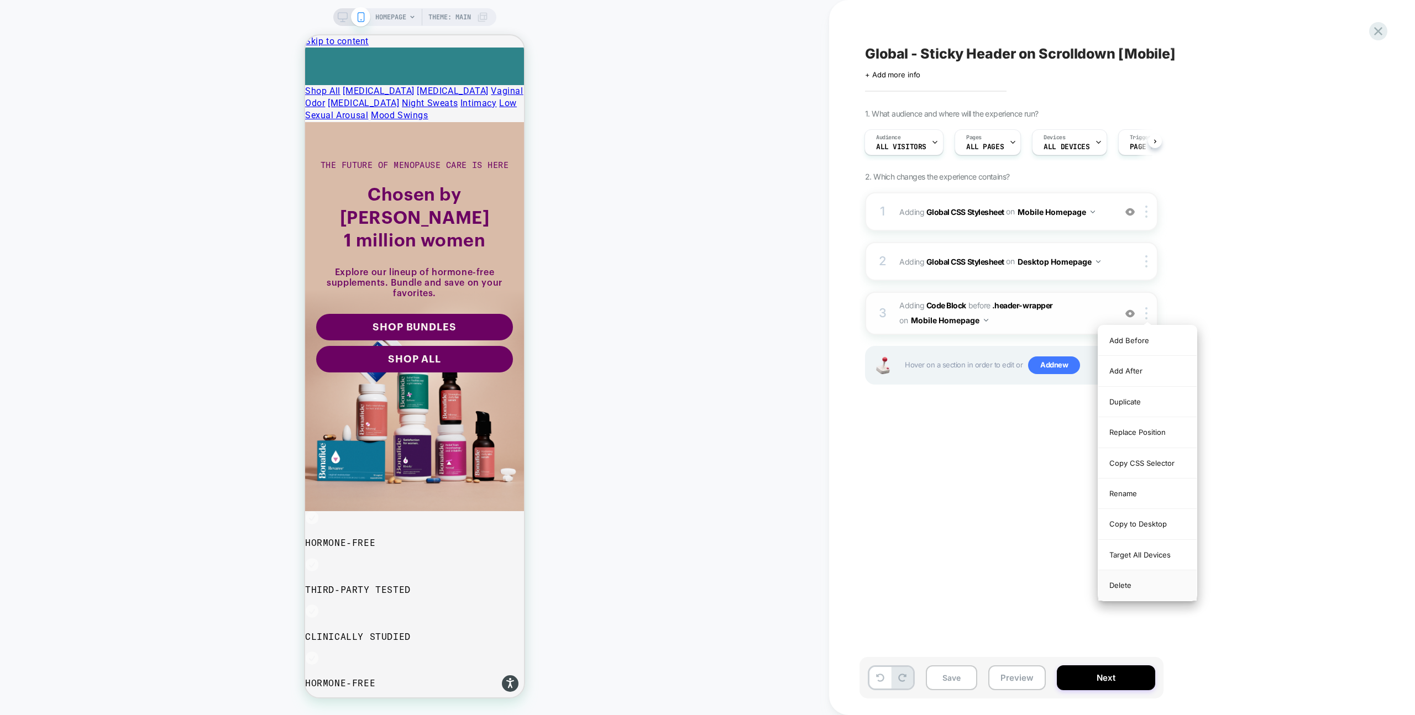
click at [1126, 584] on div "Delete" at bounding box center [1147, 585] width 98 height 30
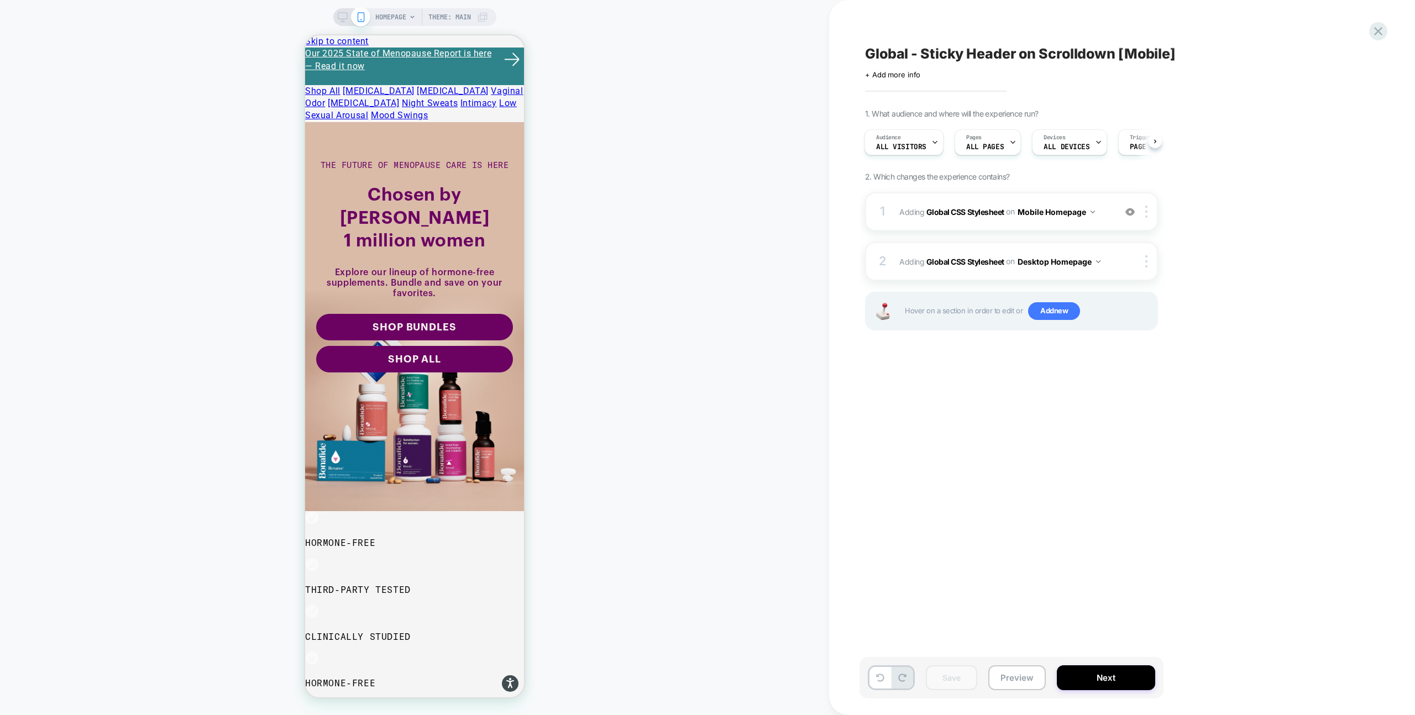
click at [1023, 692] on div "Save Preview Next" at bounding box center [1011, 677] width 304 height 41
click at [1023, 681] on button "Preview" at bounding box center [1016, 677] width 57 height 25
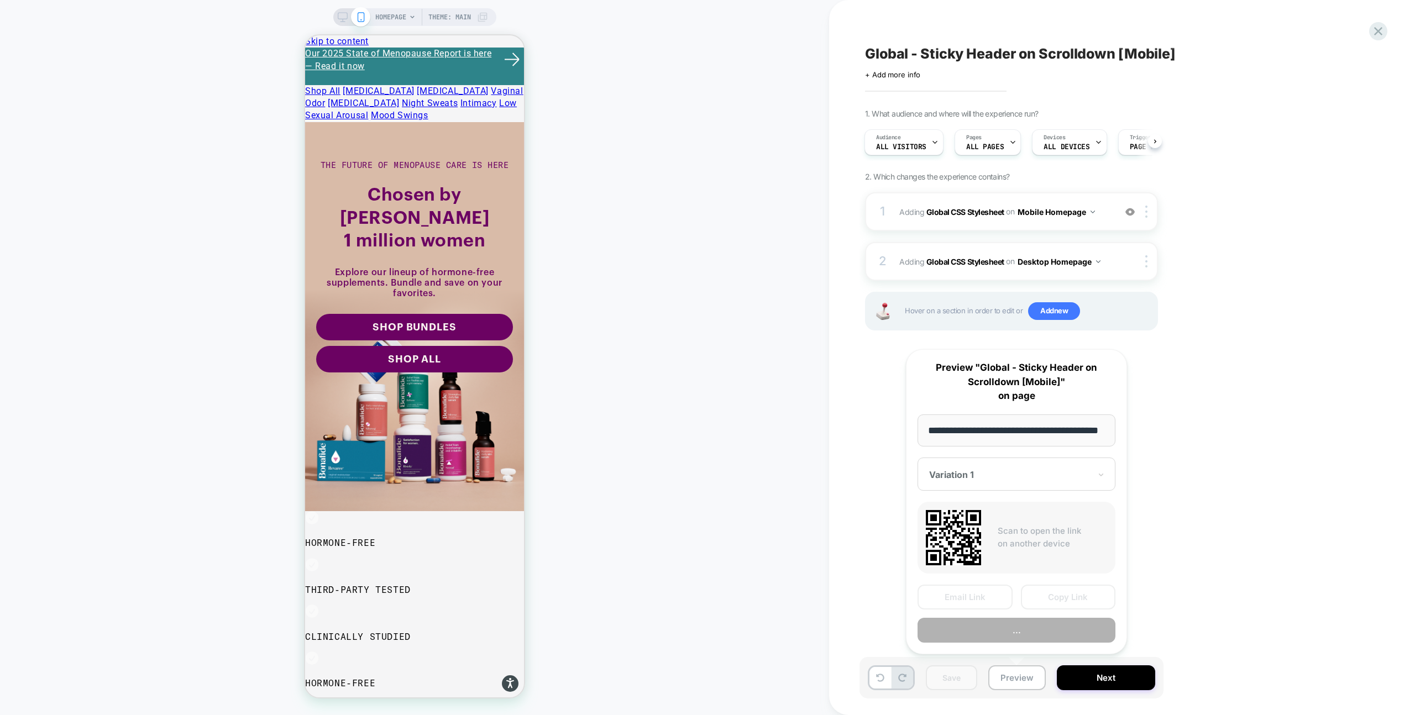
scroll to position [0, 29]
click at [1060, 600] on button "Copy Link" at bounding box center [1068, 597] width 95 height 25
